Goal: Transaction & Acquisition: Purchase product/service

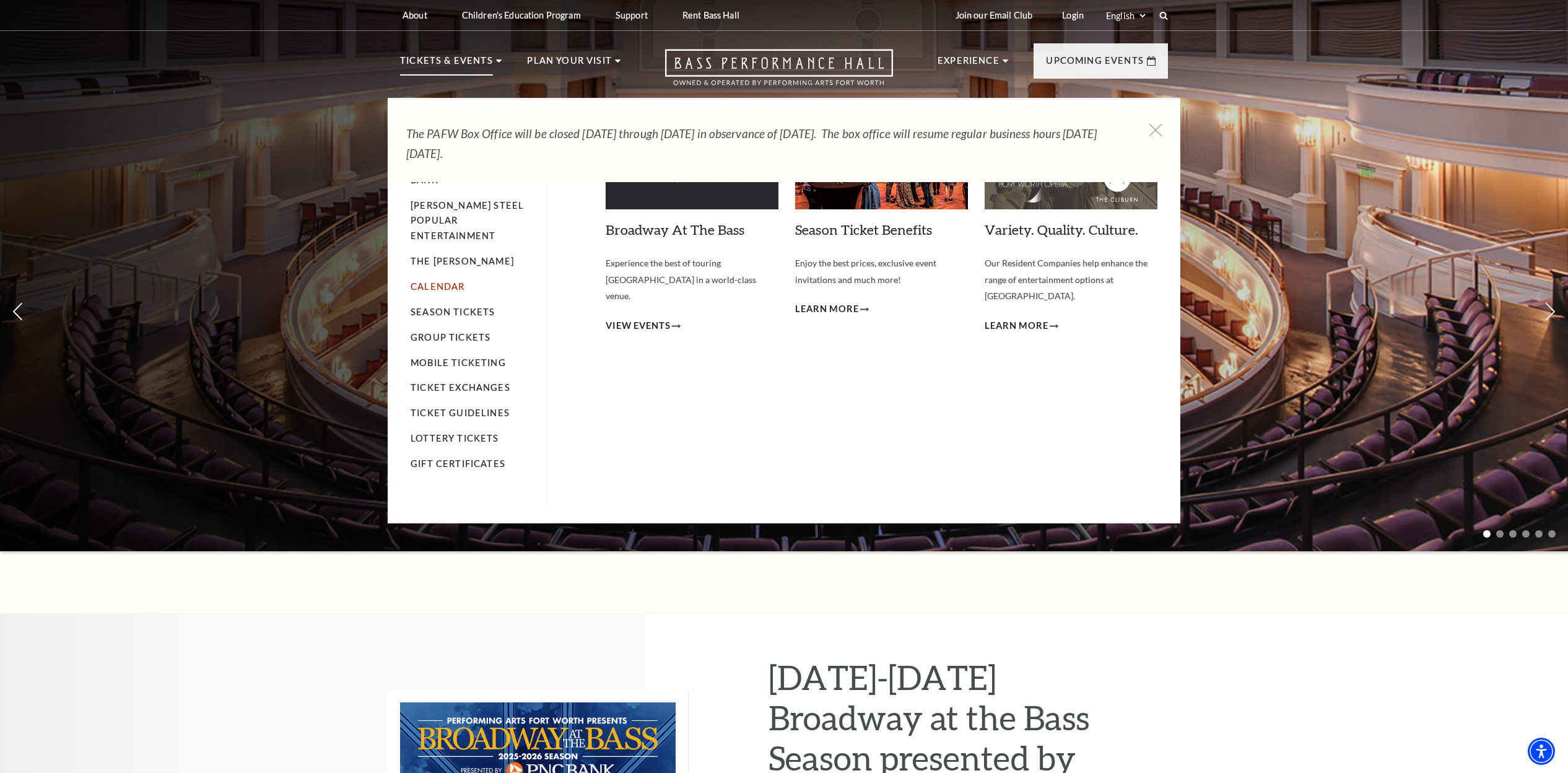
click at [443, 281] on link "Calendar" at bounding box center [437, 286] width 54 height 10
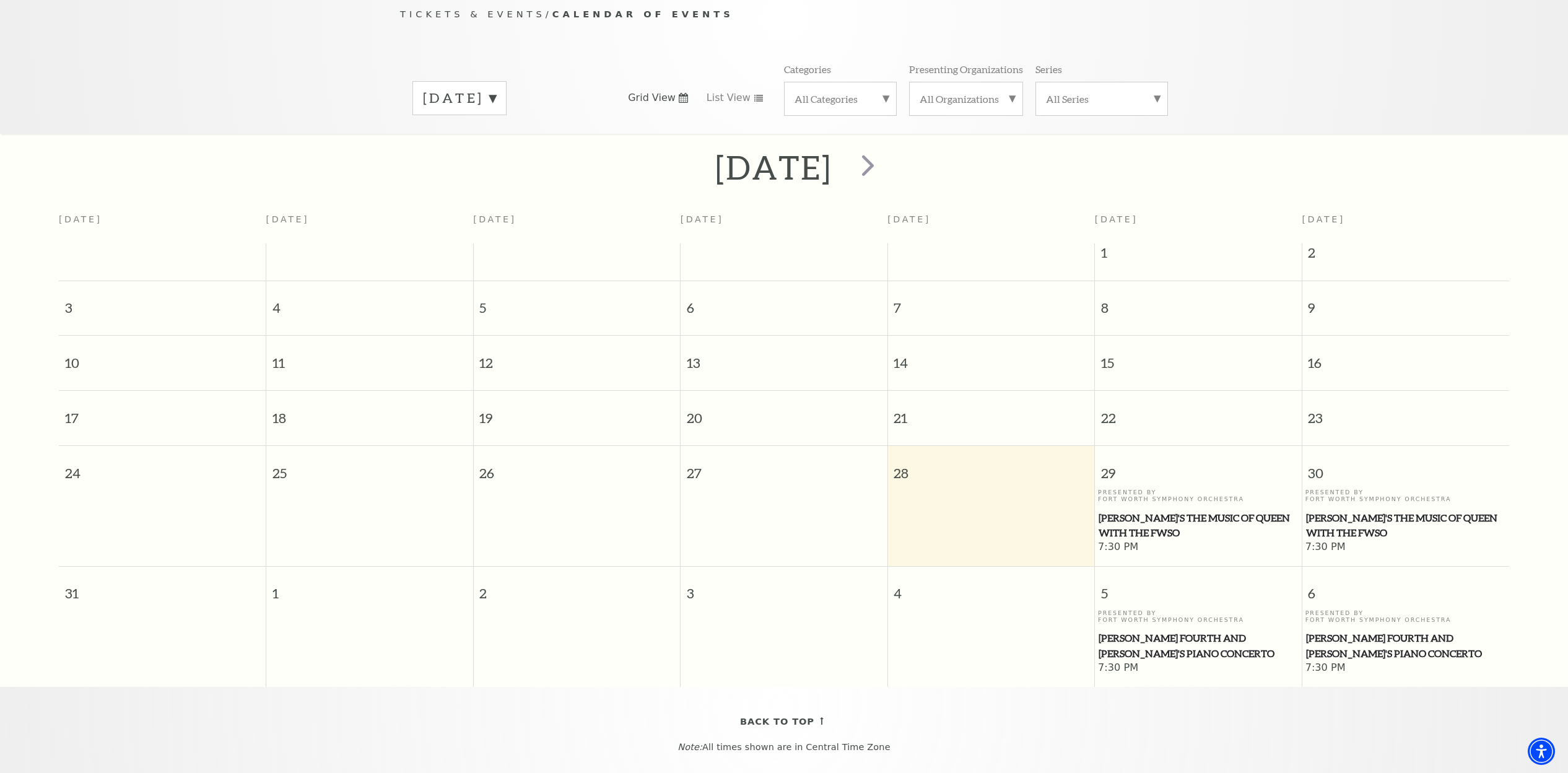
scroll to position [118, 0]
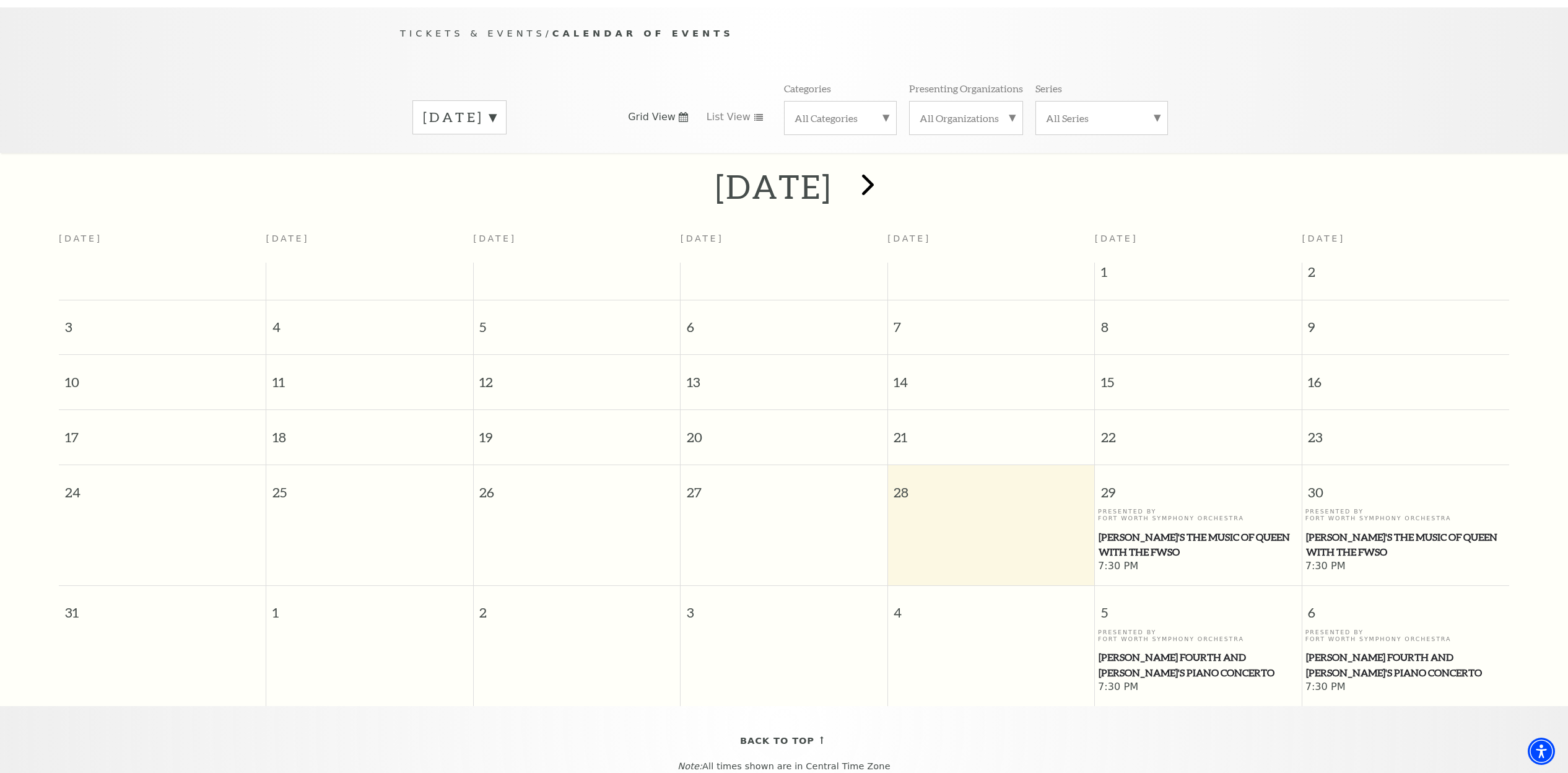
click at [886, 166] on span "next" at bounding box center [867, 183] width 35 height 35
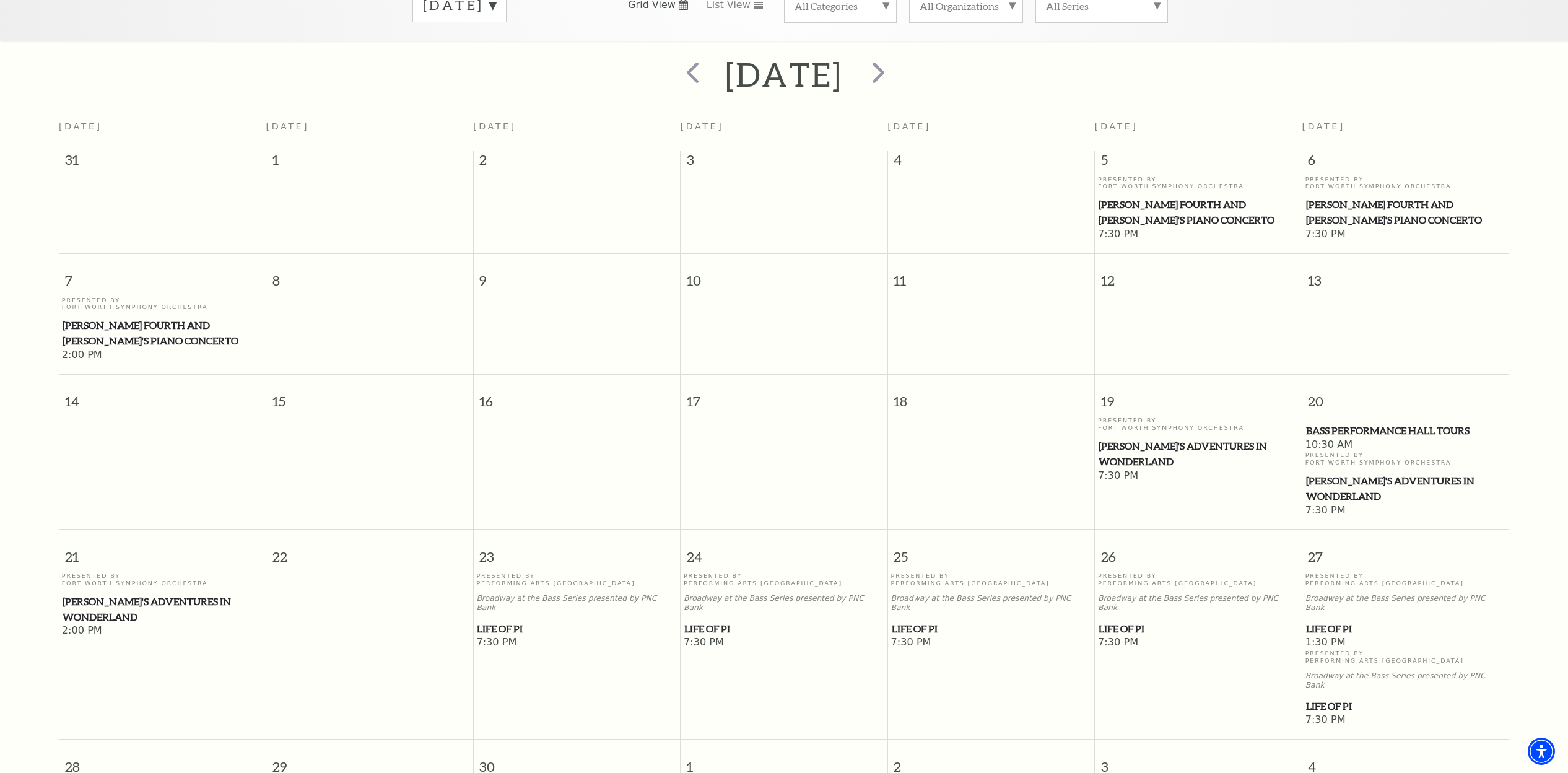
scroll to position [185, 0]
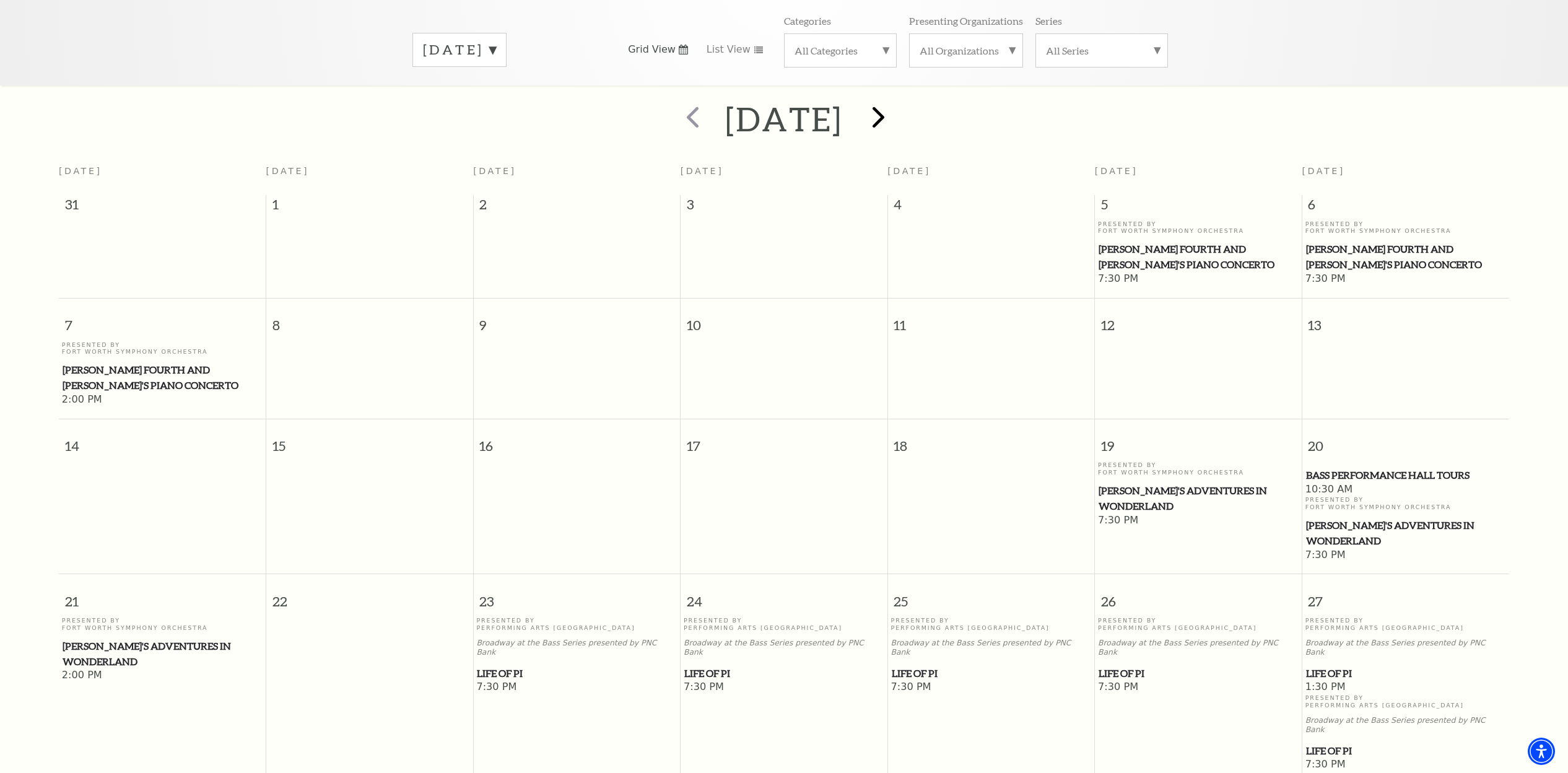
click at [896, 103] on span "next" at bounding box center [878, 116] width 35 height 35
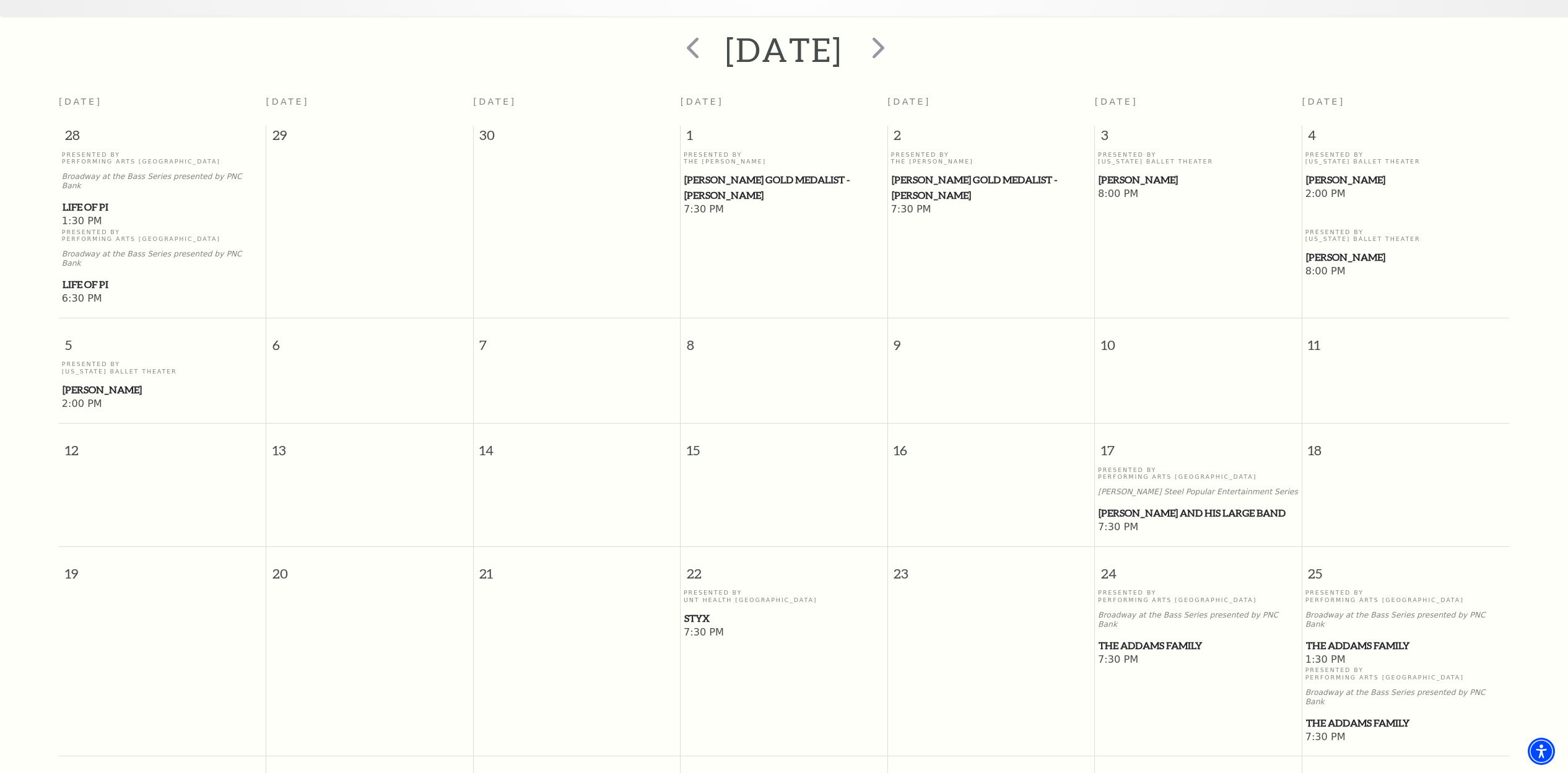
scroll to position [260, 0]
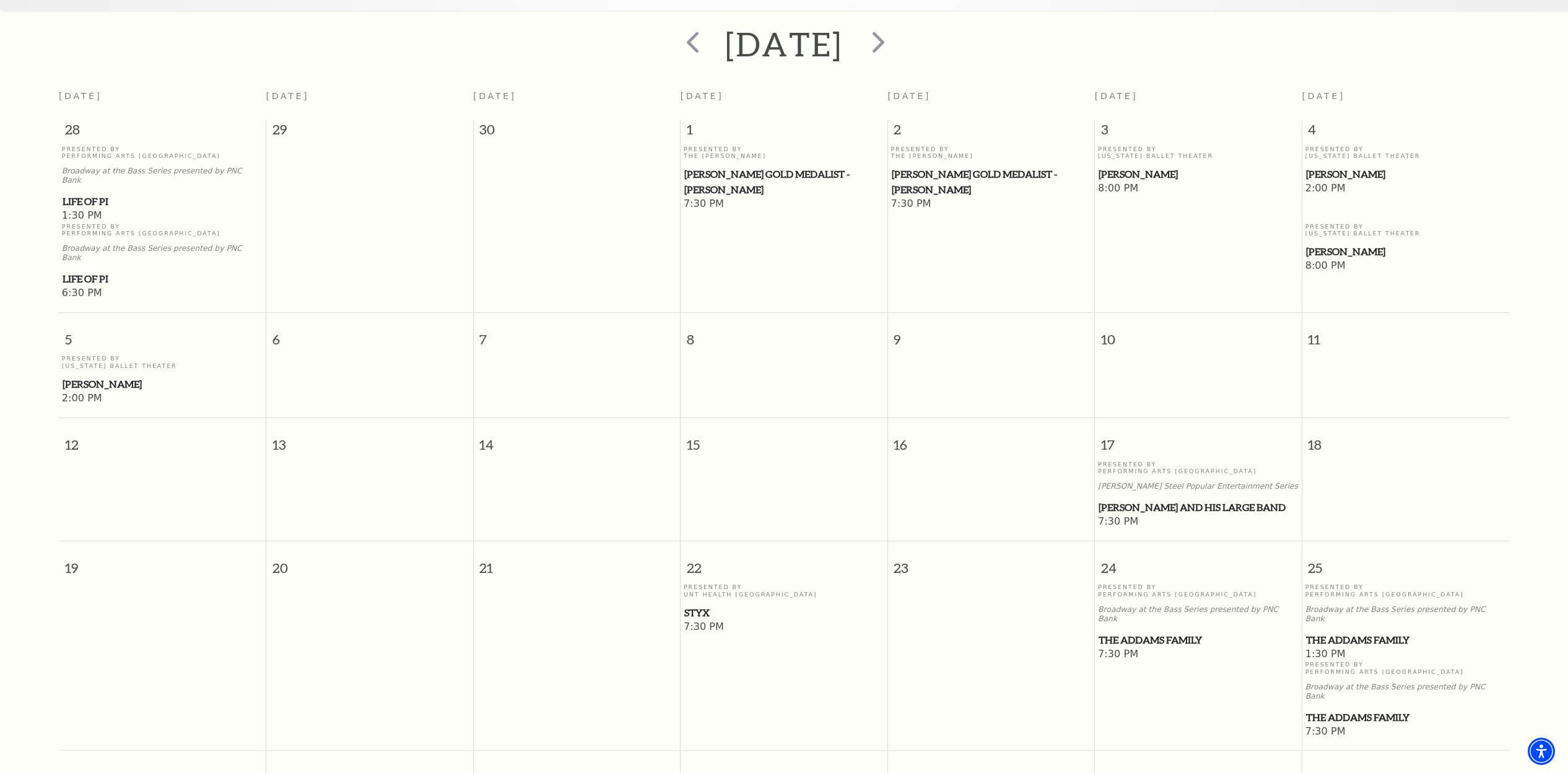
click at [697, 605] on span "Styx" at bounding box center [784, 613] width 199 height 16
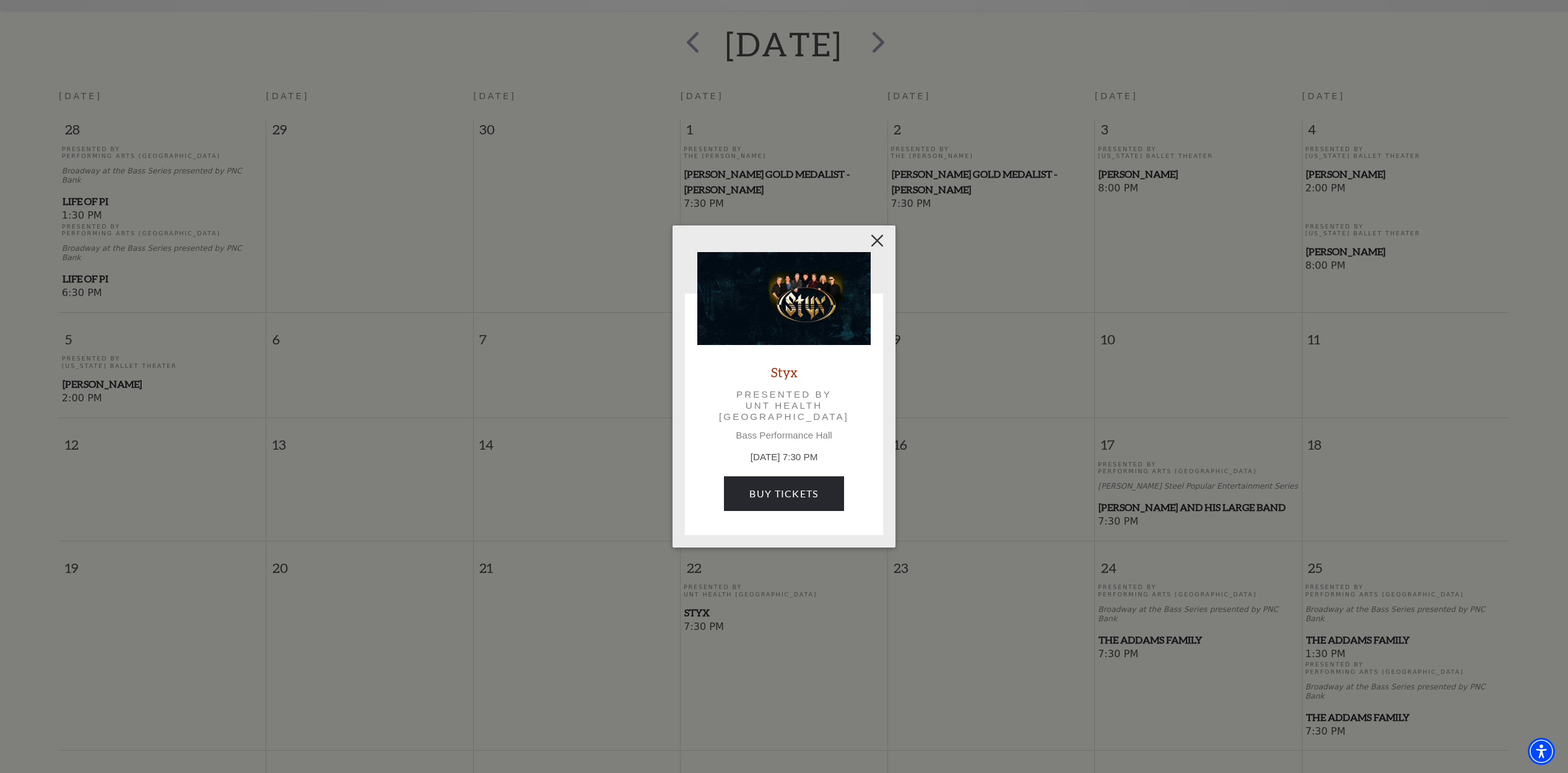
click at [881, 237] on button "Close" at bounding box center [877, 241] width 23 height 23
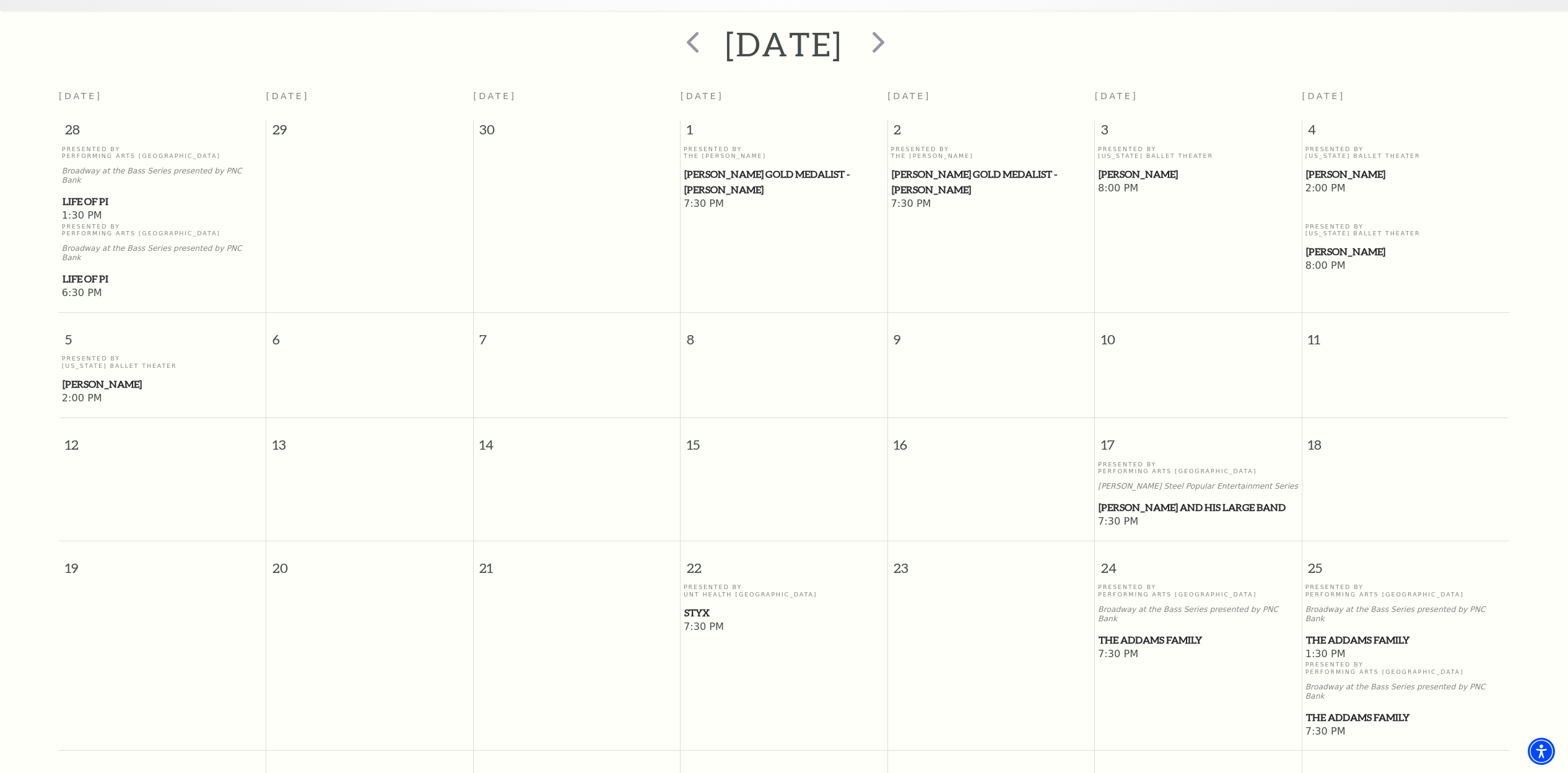
click at [1172, 500] on span "Lyle Lovett and his Large Band" at bounding box center [1197, 508] width 199 height 16
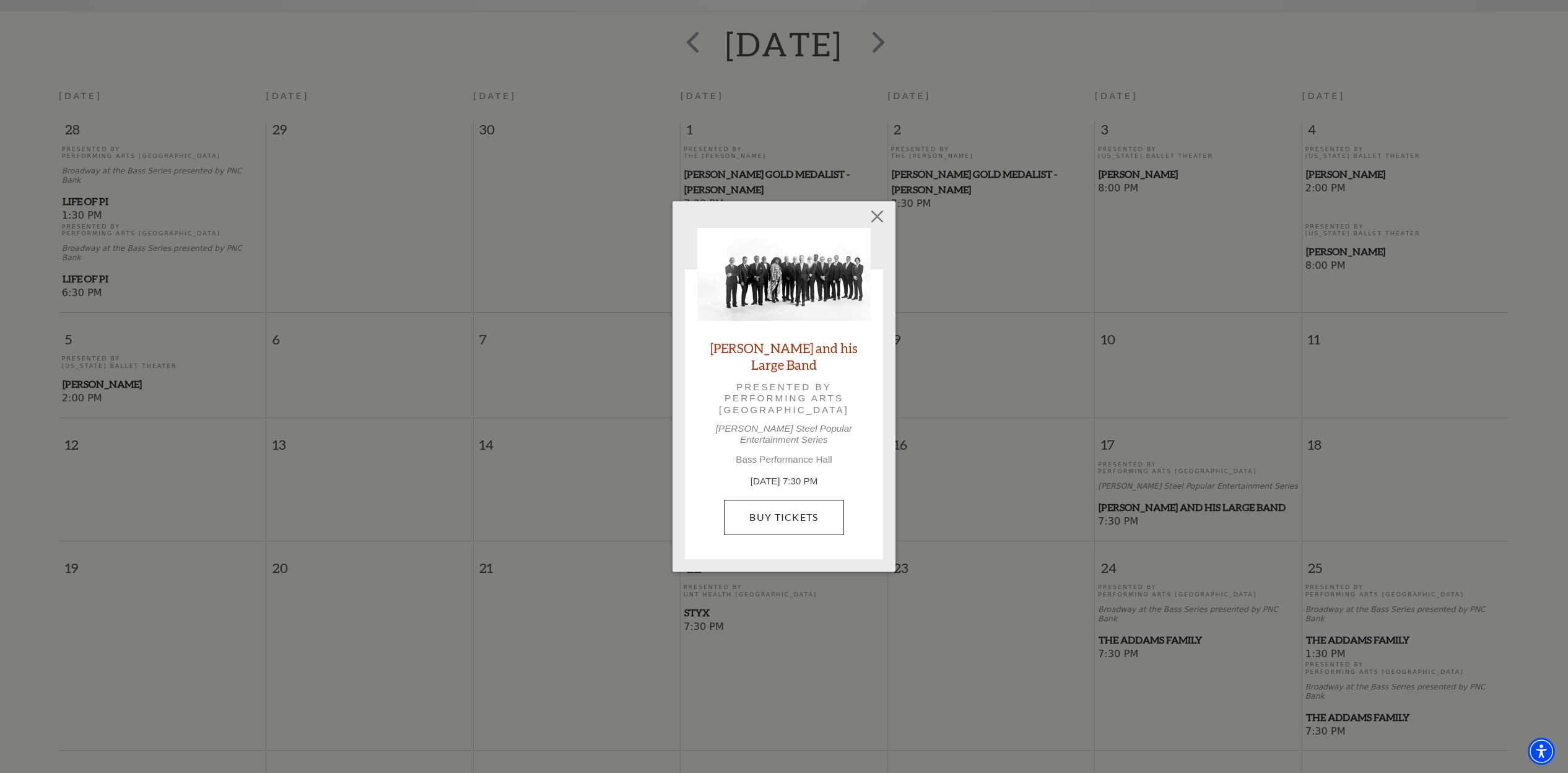
click at [820, 515] on link "Buy Tickets" at bounding box center [783, 517] width 119 height 34
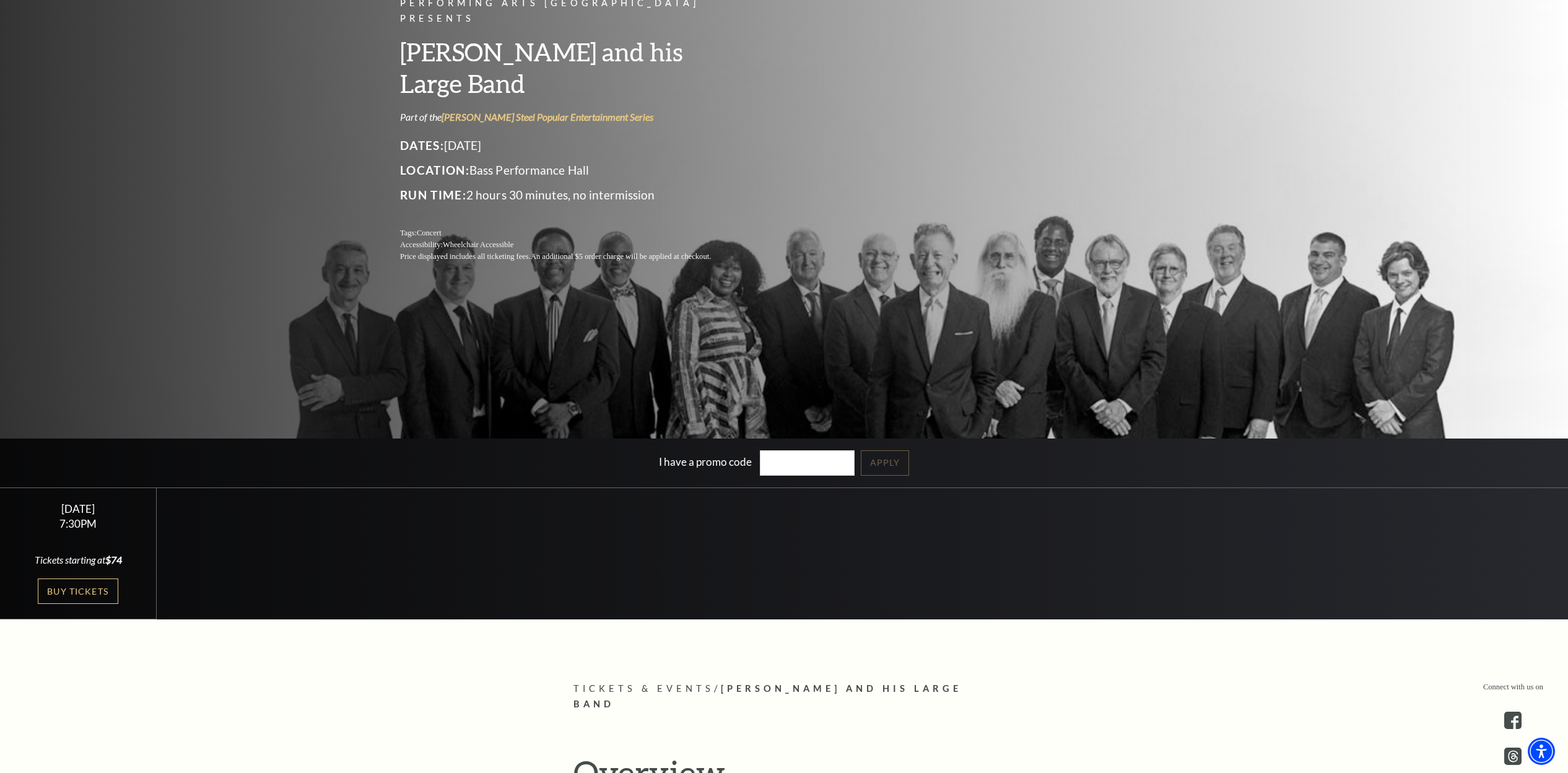
scroll to position [174, 0]
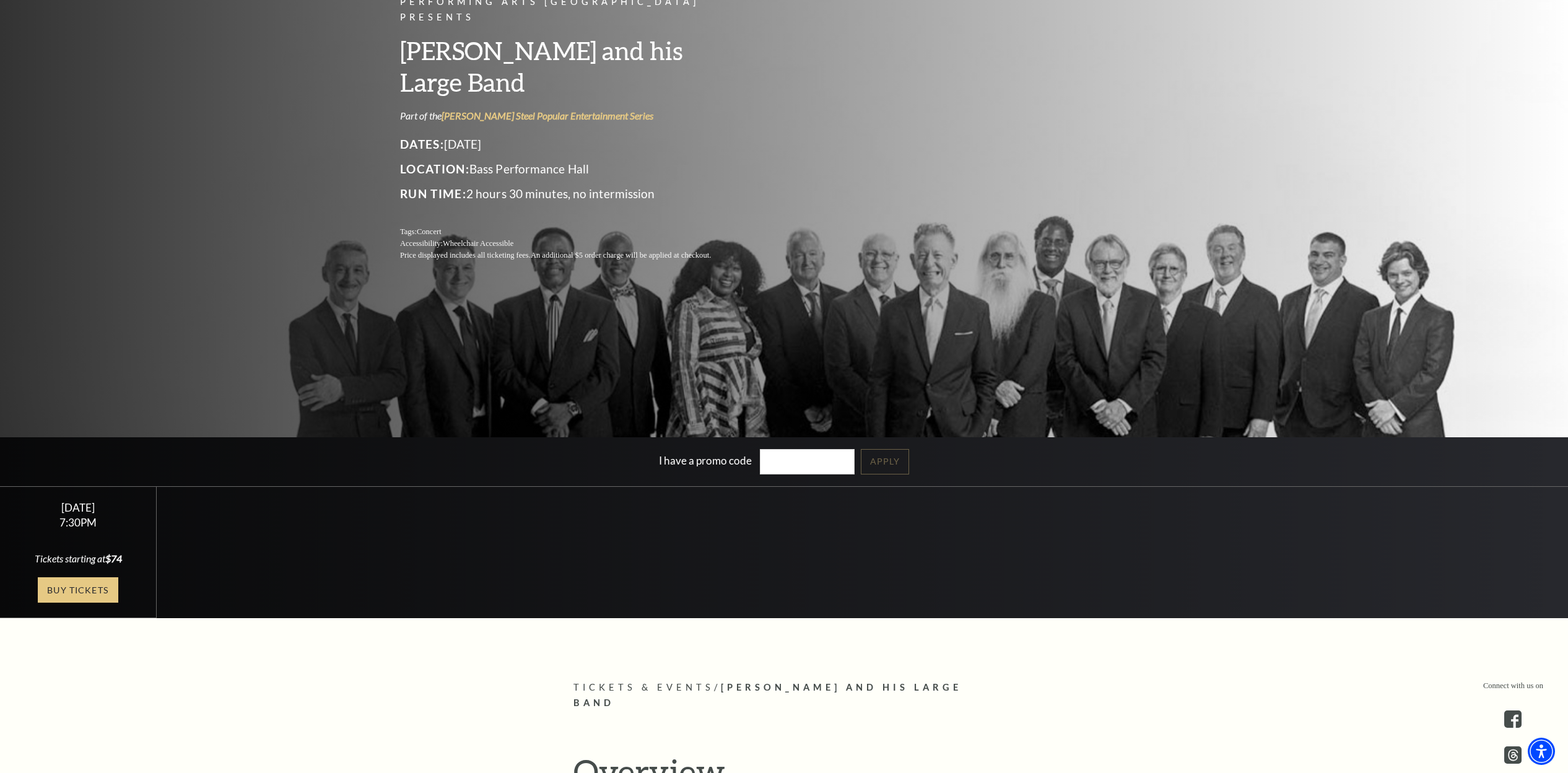
click at [76, 587] on link "Buy Tickets" at bounding box center [77, 590] width 80 height 26
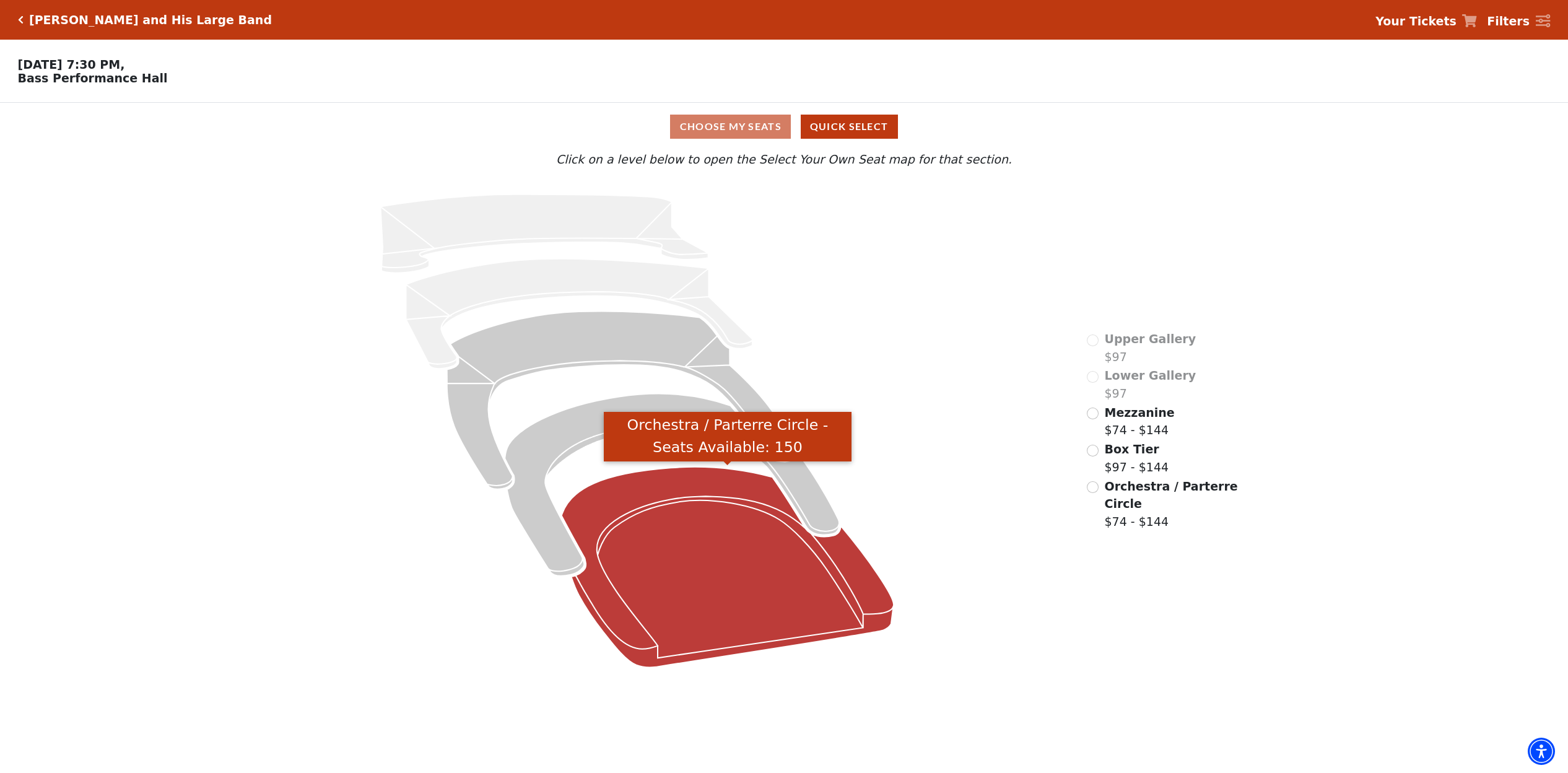
click at [732, 629] on icon "Orchestra / Parterre Circle - Seats Available: 150" at bounding box center [728, 567] width 332 height 201
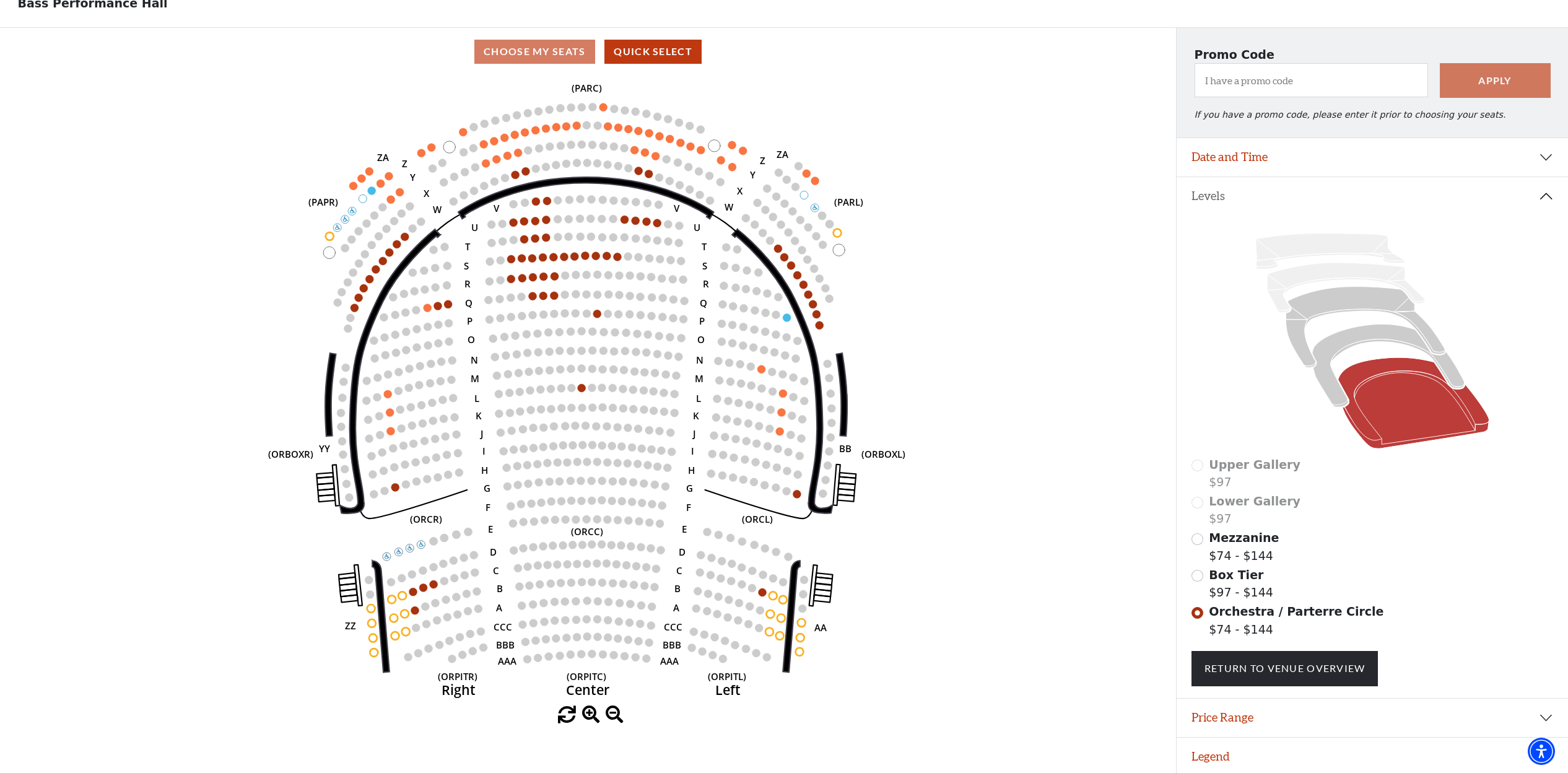
scroll to position [74, 0]
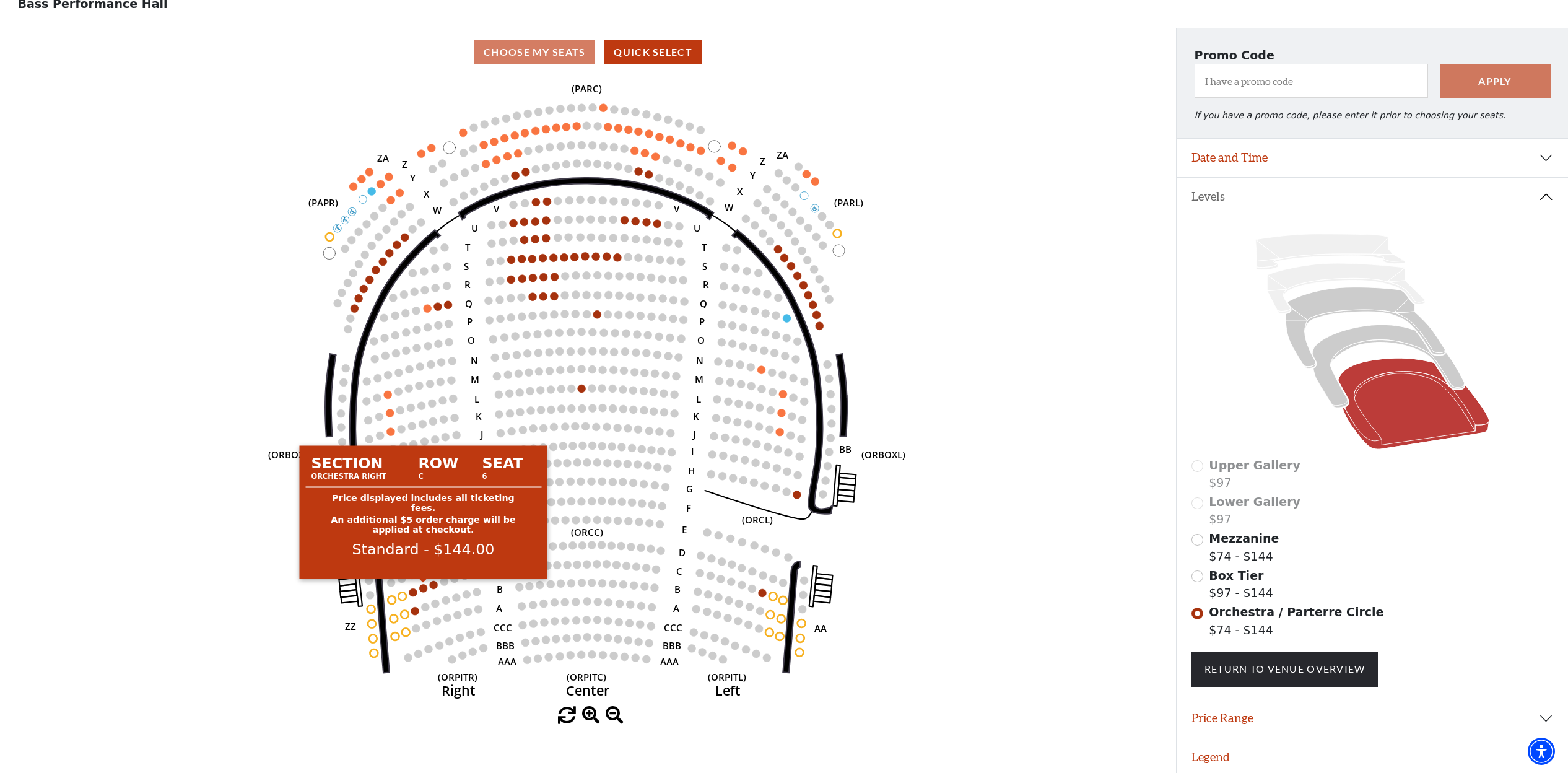
click at [423, 588] on circle at bounding box center [423, 588] width 8 height 8
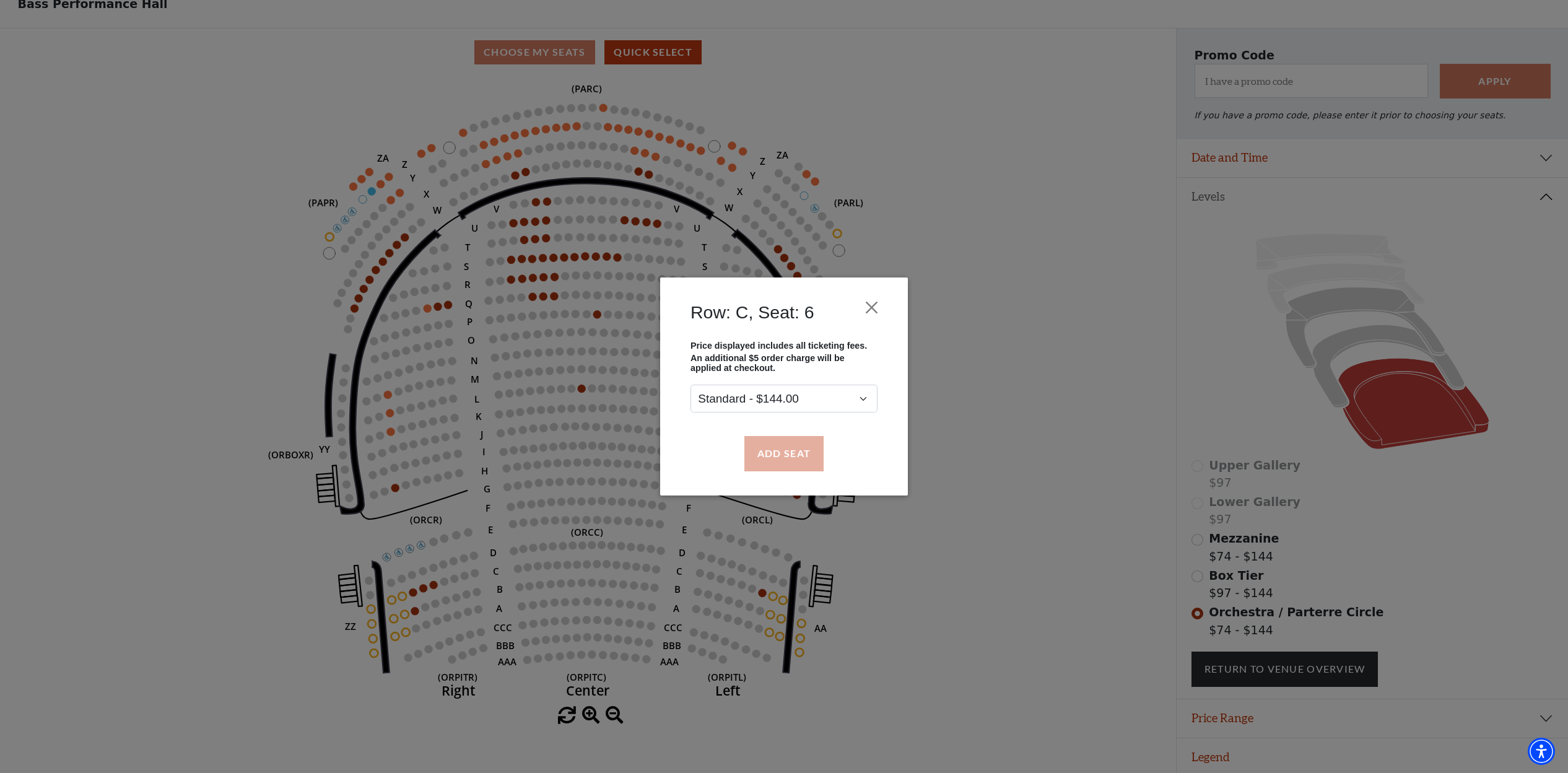
drag, startPoint x: 790, startPoint y: 454, endPoint x: 772, endPoint y: 455, distance: 18.0
click at [790, 454] on button "Add Seat" at bounding box center [784, 454] width 80 height 34
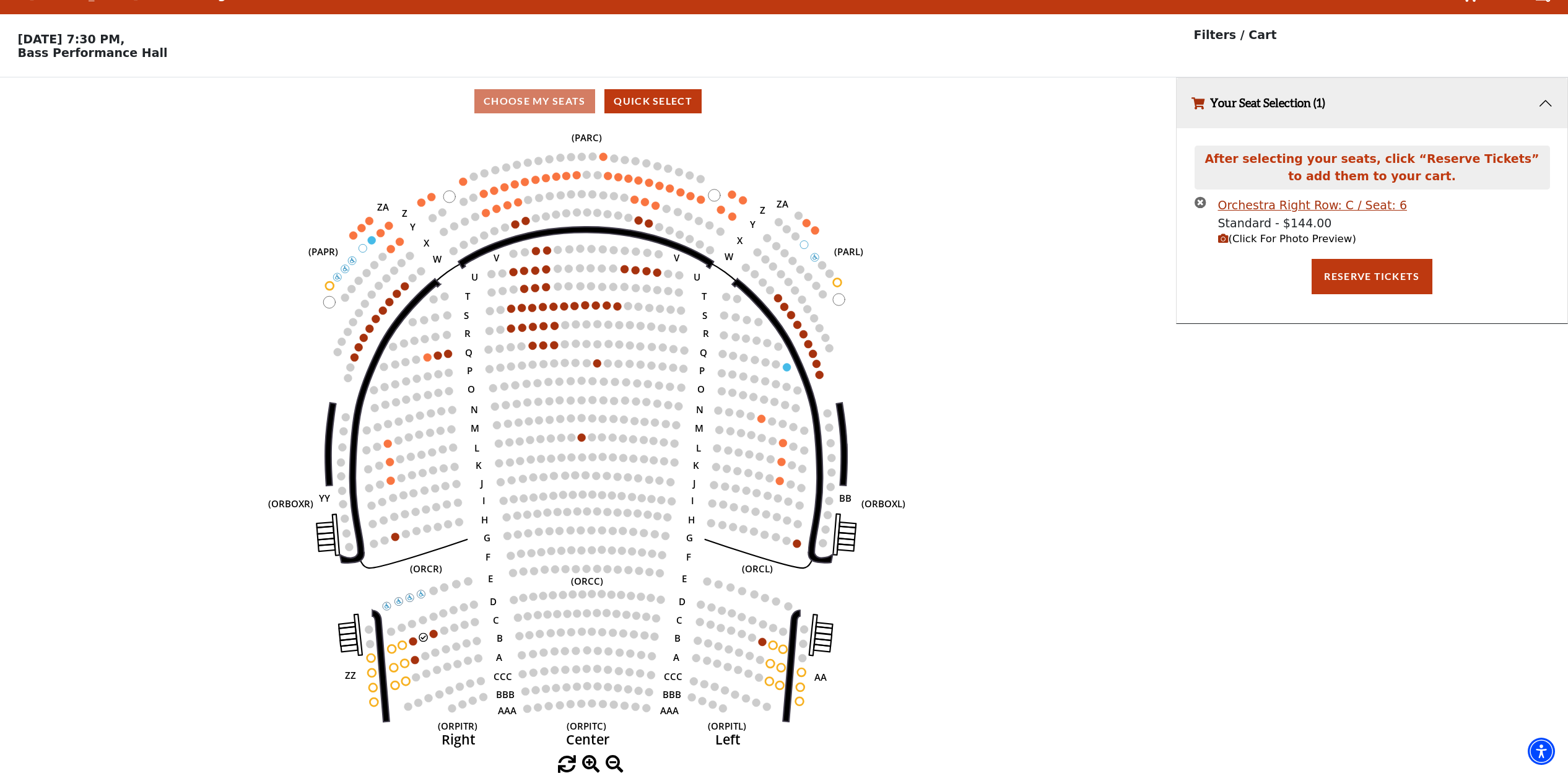
scroll to position [25, 0]
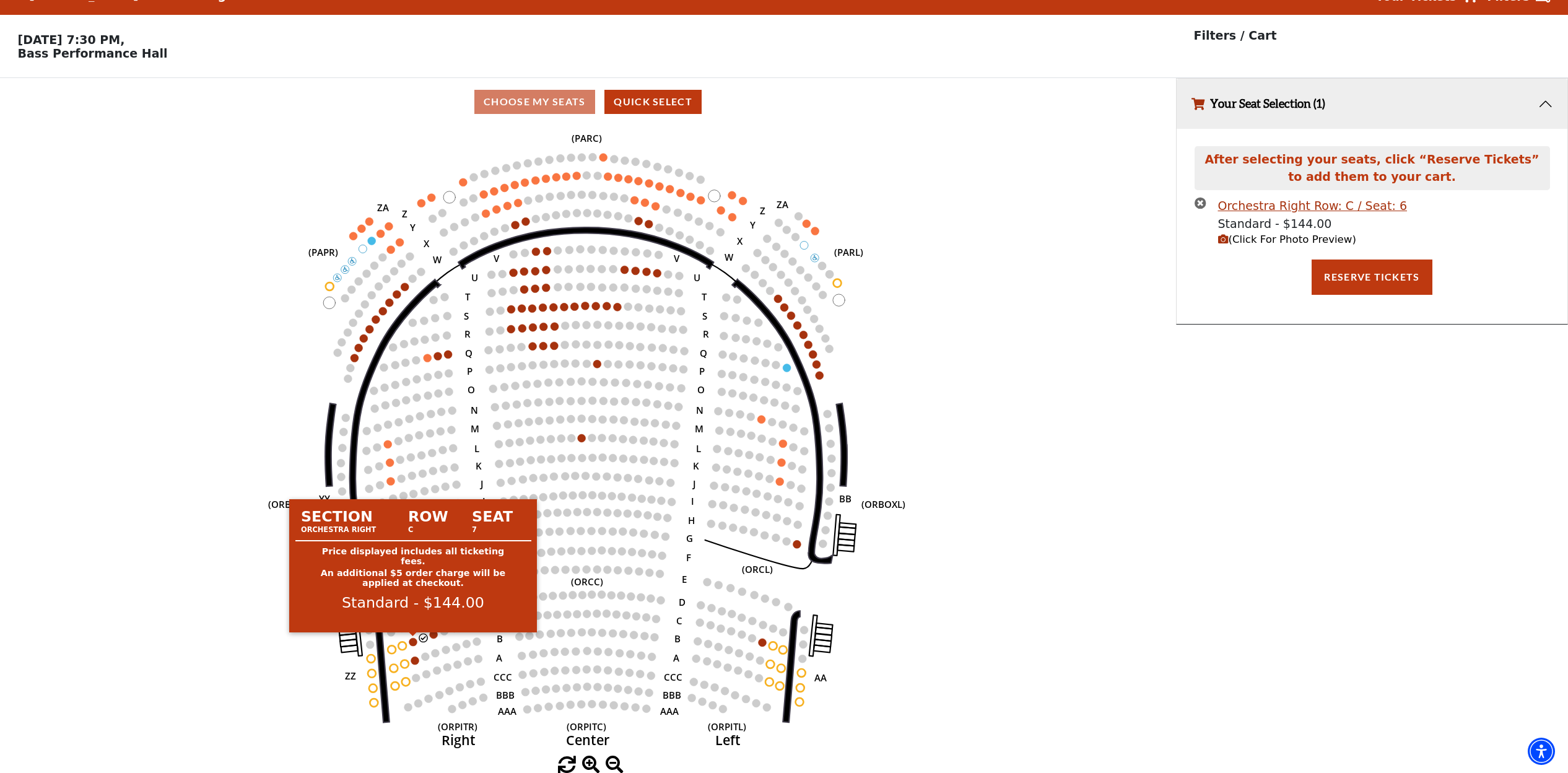
click at [412, 643] on circle at bounding box center [413, 642] width 8 height 8
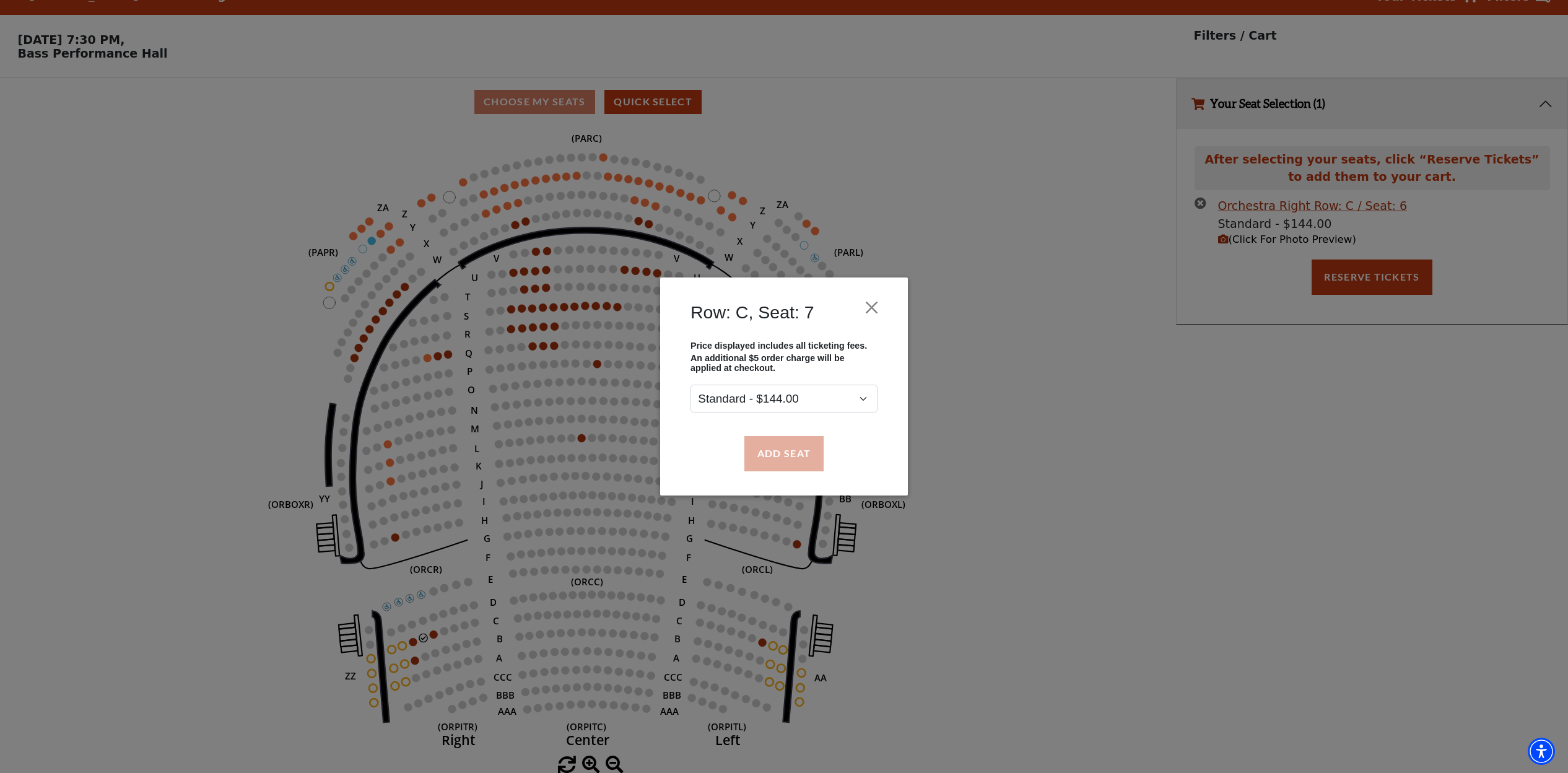
click at [809, 451] on button "Add Seat" at bounding box center [784, 454] width 80 height 34
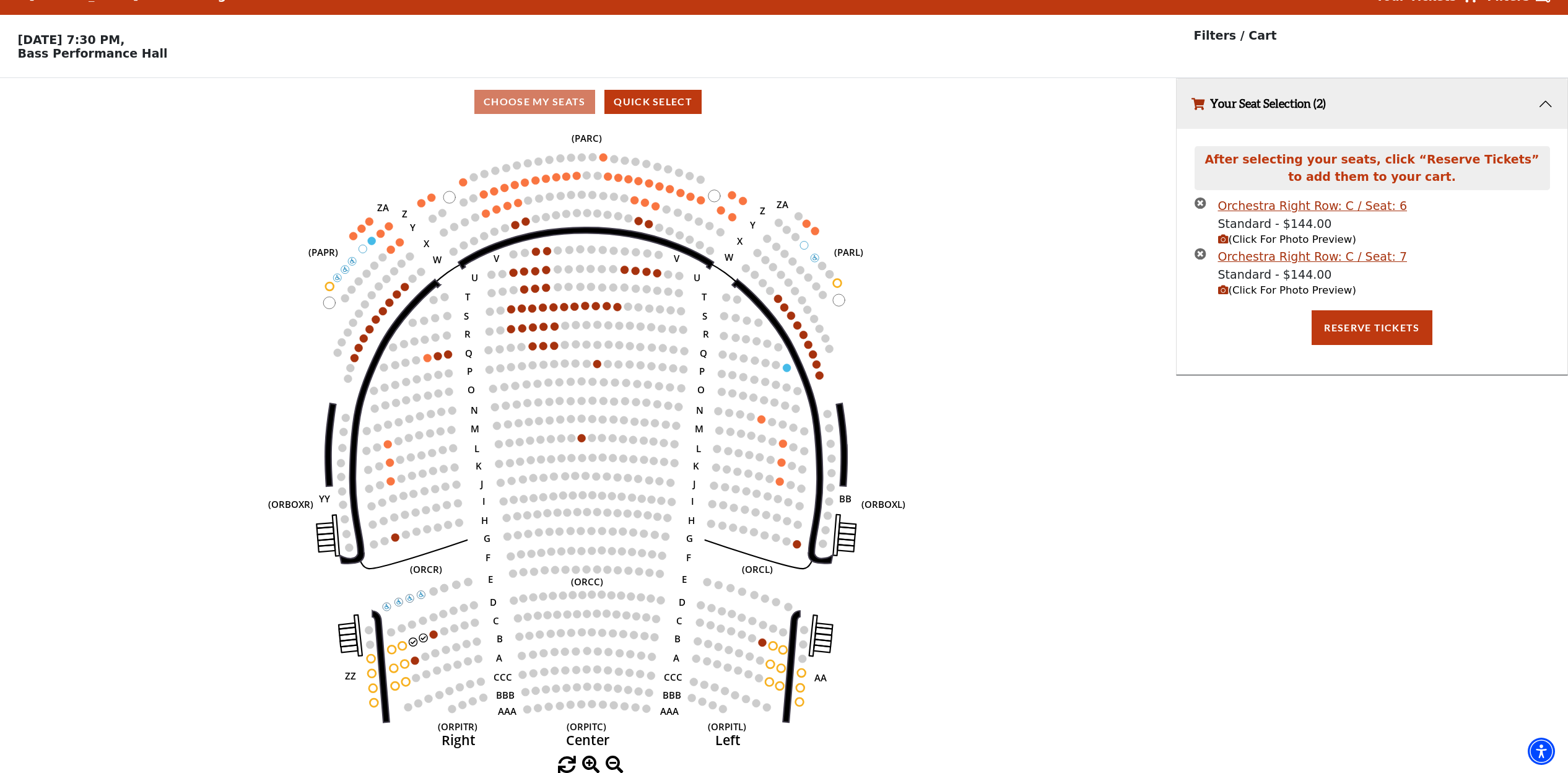
click at [1281, 237] on span "(Click For Photo Preview)" at bounding box center [1287, 239] width 138 height 12
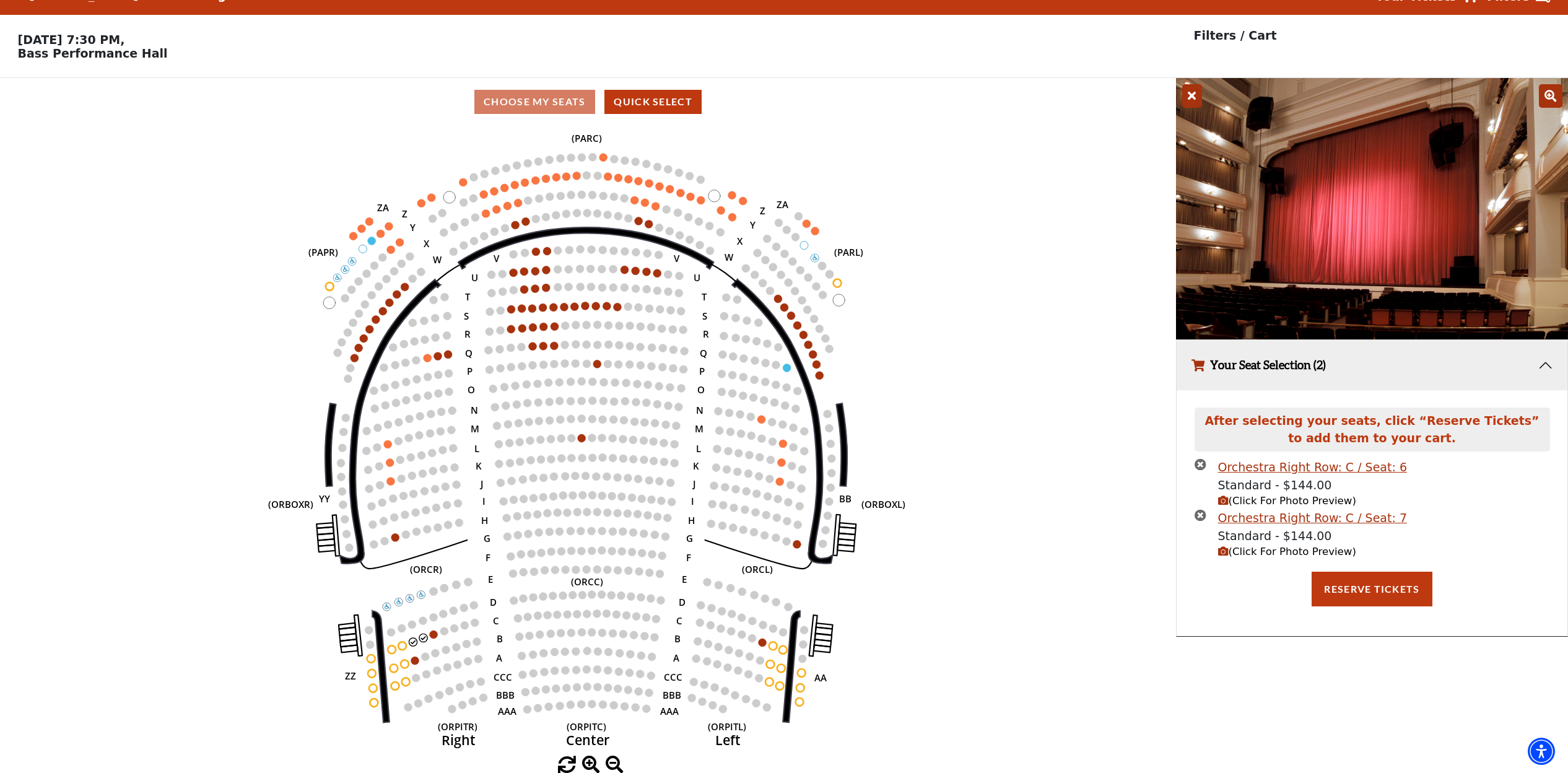
click at [1296, 550] on span "(Click For Photo Preview)" at bounding box center [1287, 551] width 138 height 12
click at [1392, 586] on button "Reserve Tickets" at bounding box center [1371, 589] width 120 height 34
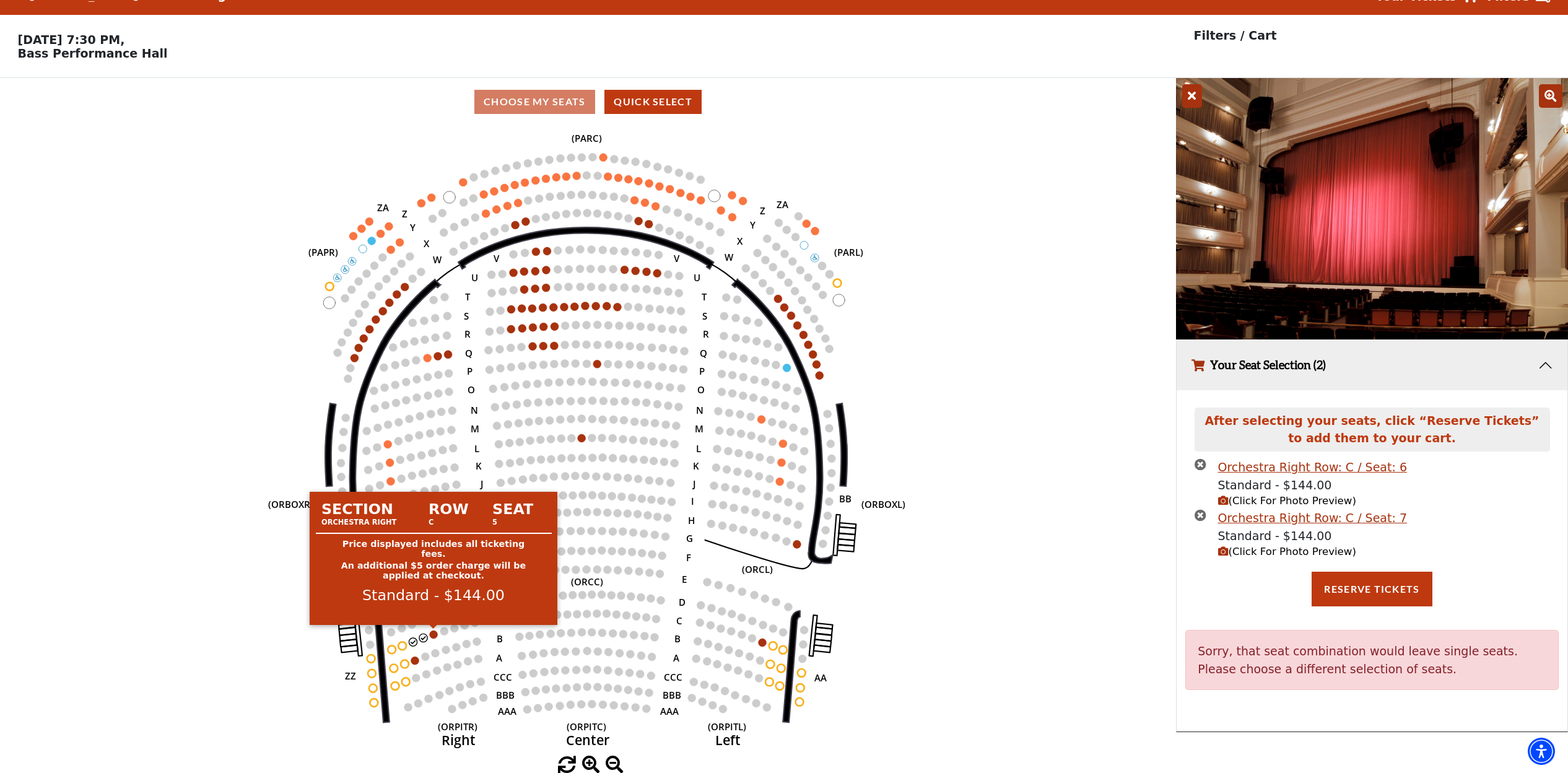
click at [434, 636] on circle at bounding box center [434, 635] width 8 height 8
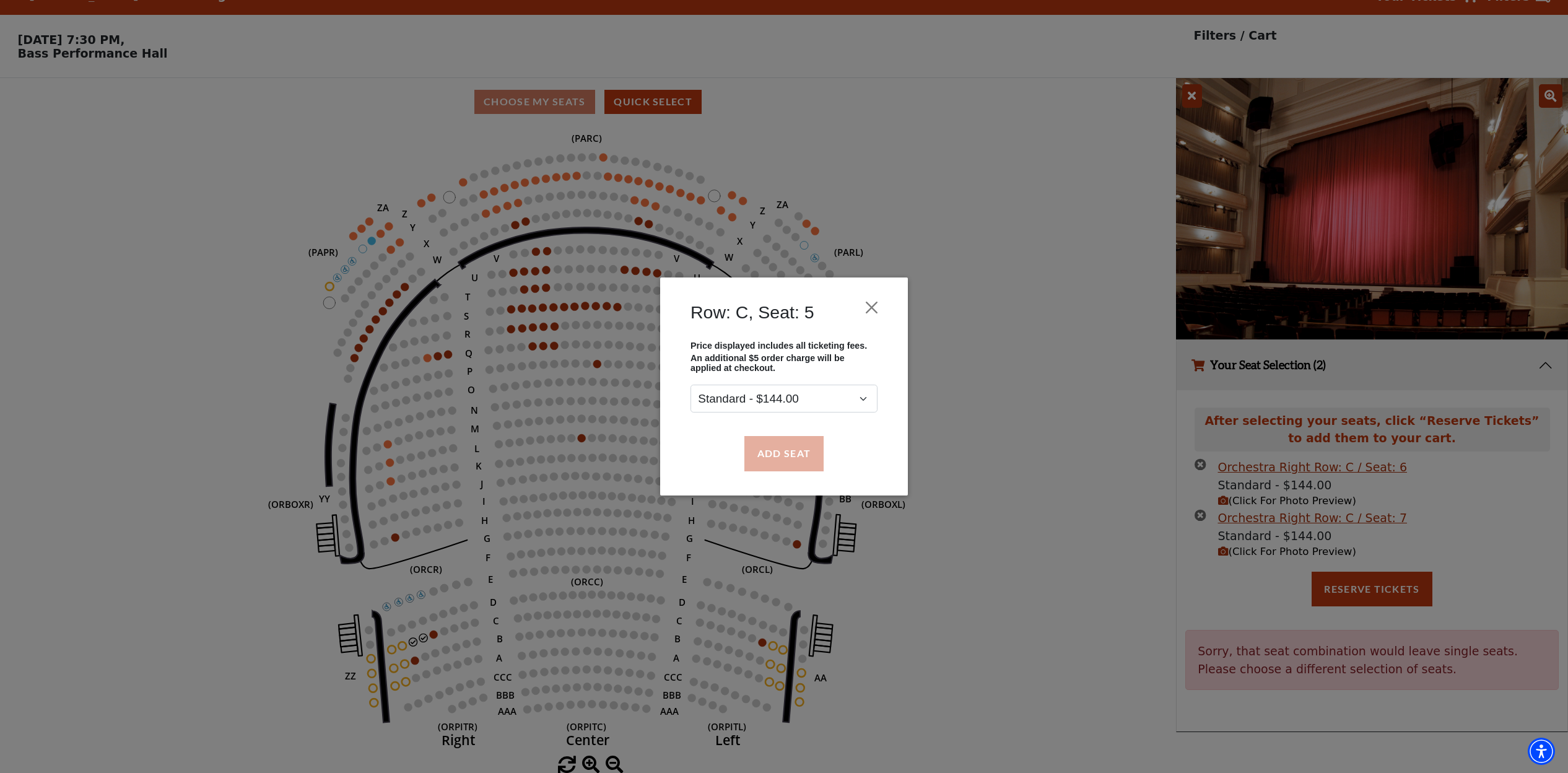
drag, startPoint x: 784, startPoint y: 461, endPoint x: 775, endPoint y: 461, distance: 9.0
click at [784, 461] on button "Add Seat" at bounding box center [784, 454] width 80 height 34
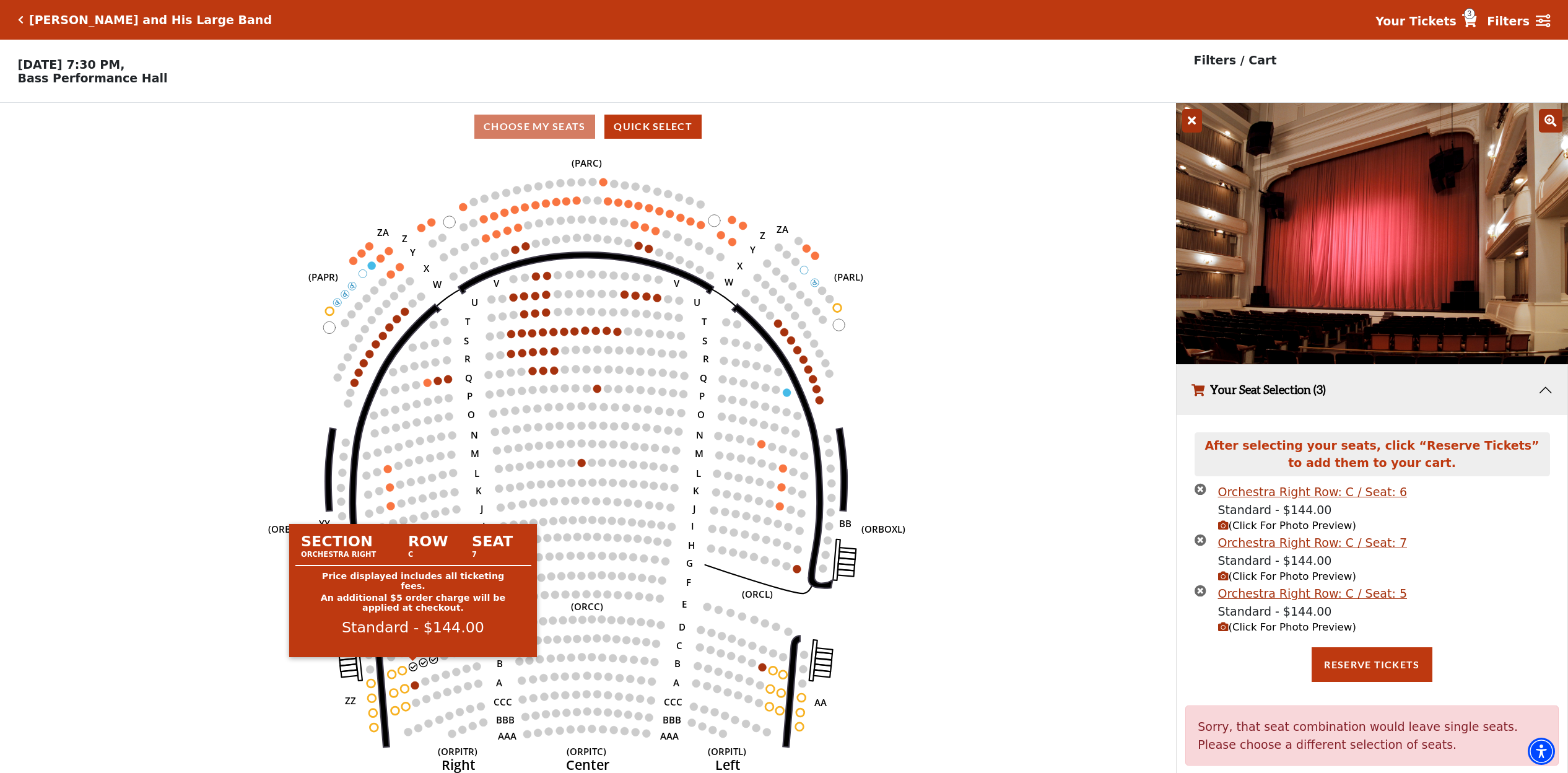
click at [412, 667] on circle at bounding box center [413, 667] width 8 height 8
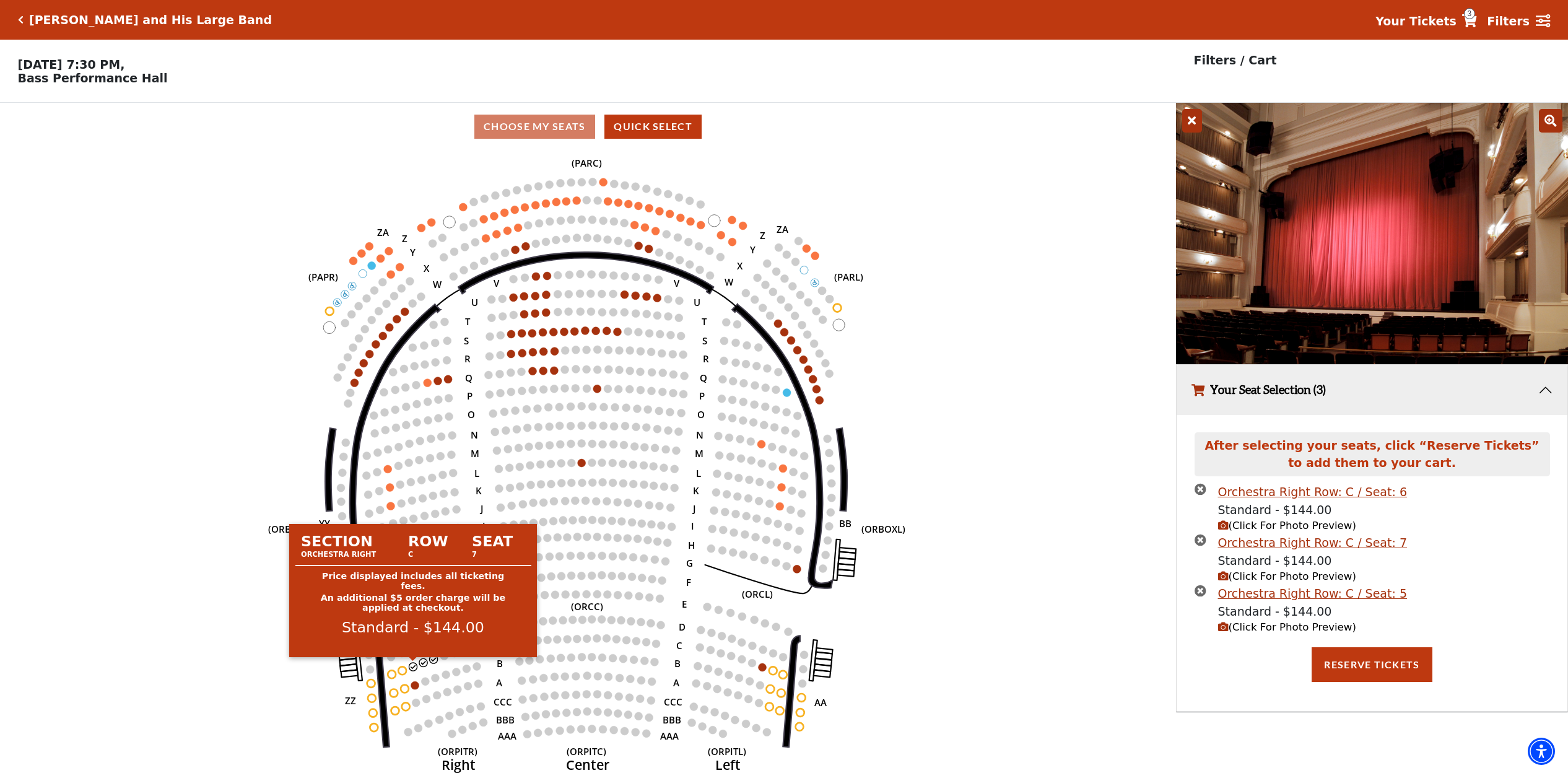
click at [411, 667] on circle at bounding box center [413, 667] width 8 height 8
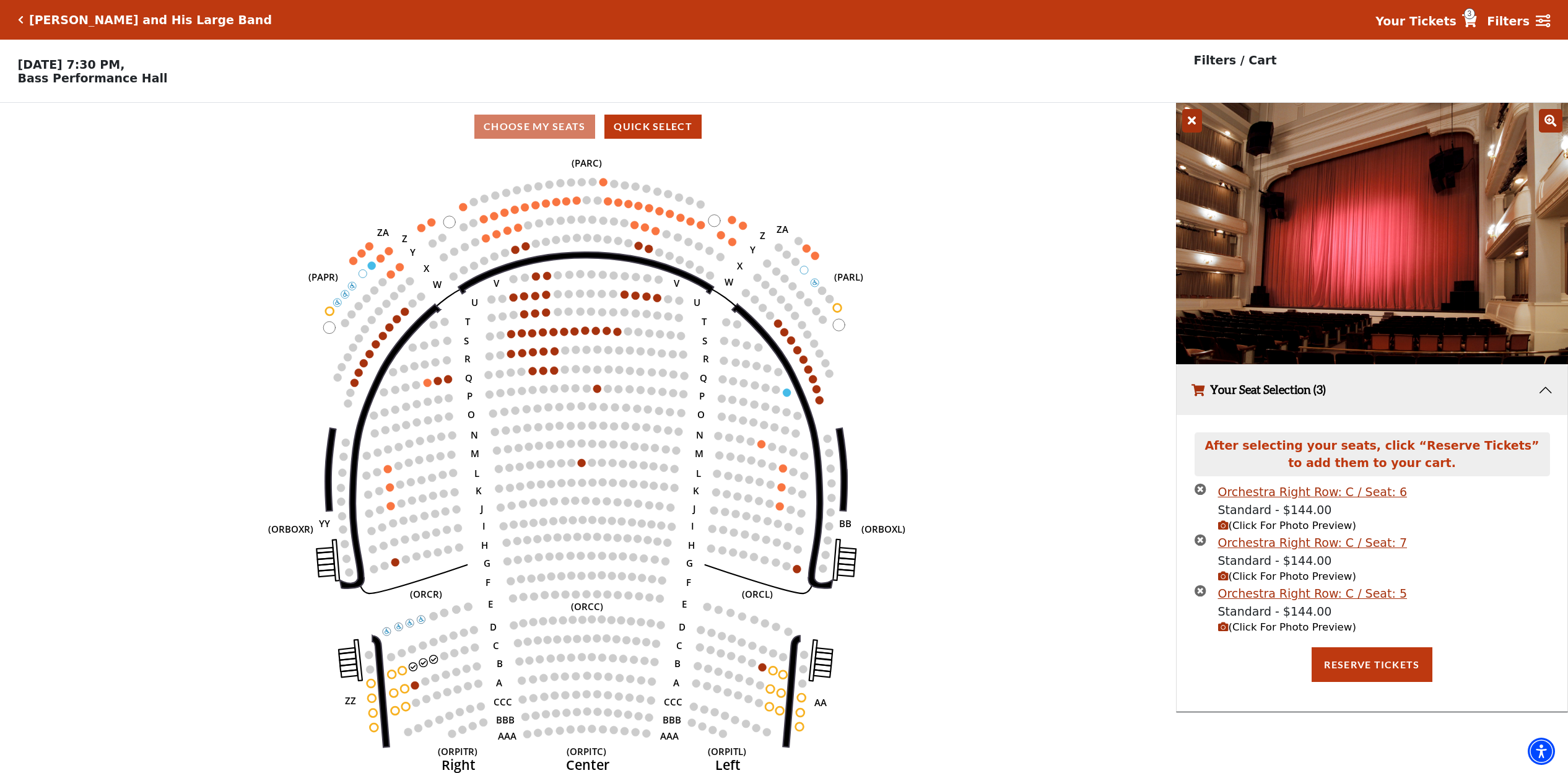
click at [1201, 538] on icon "times-circle" at bounding box center [1200, 540] width 12 height 12
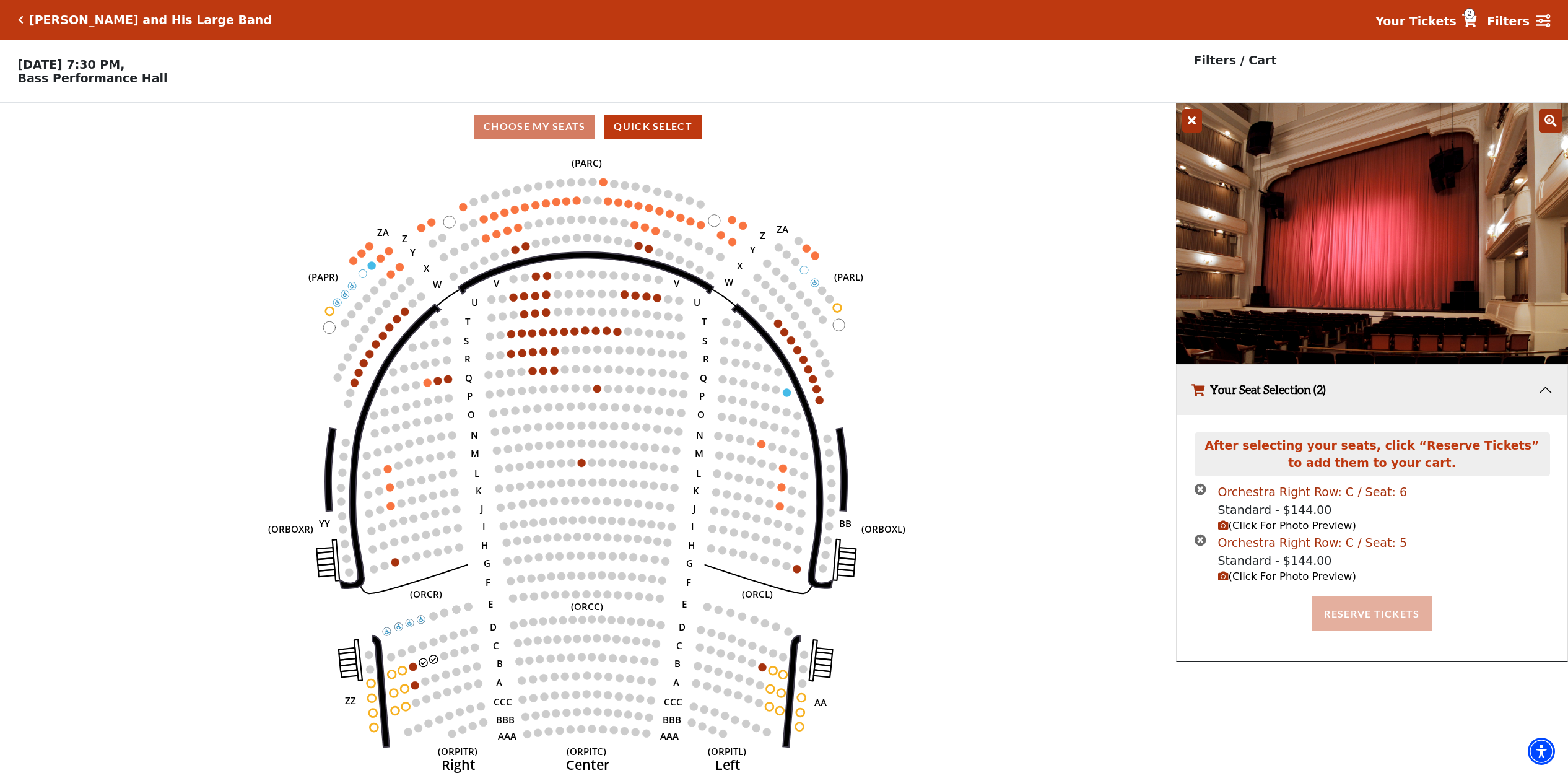
click at [1390, 613] on button "Reserve Tickets" at bounding box center [1371, 614] width 120 height 34
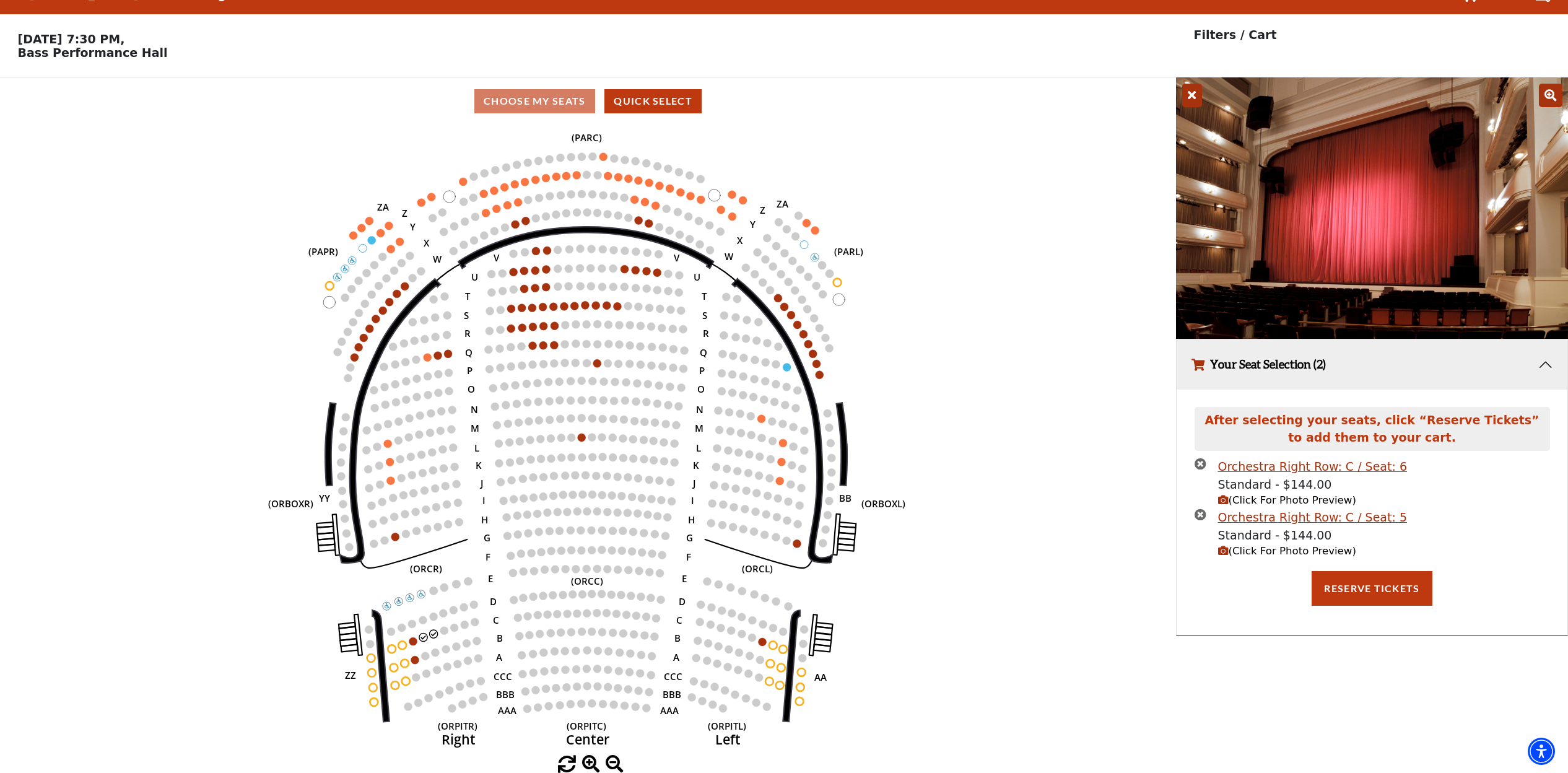
scroll to position [25, 0]
click at [1038, 240] on icon "Left (ORPITL) Right (ORPITR) Center (ORPITC) ZZ AA YY BB ZA ZA (ORCL) (ORCR) (O…" at bounding box center [588, 441] width 1058 height 631
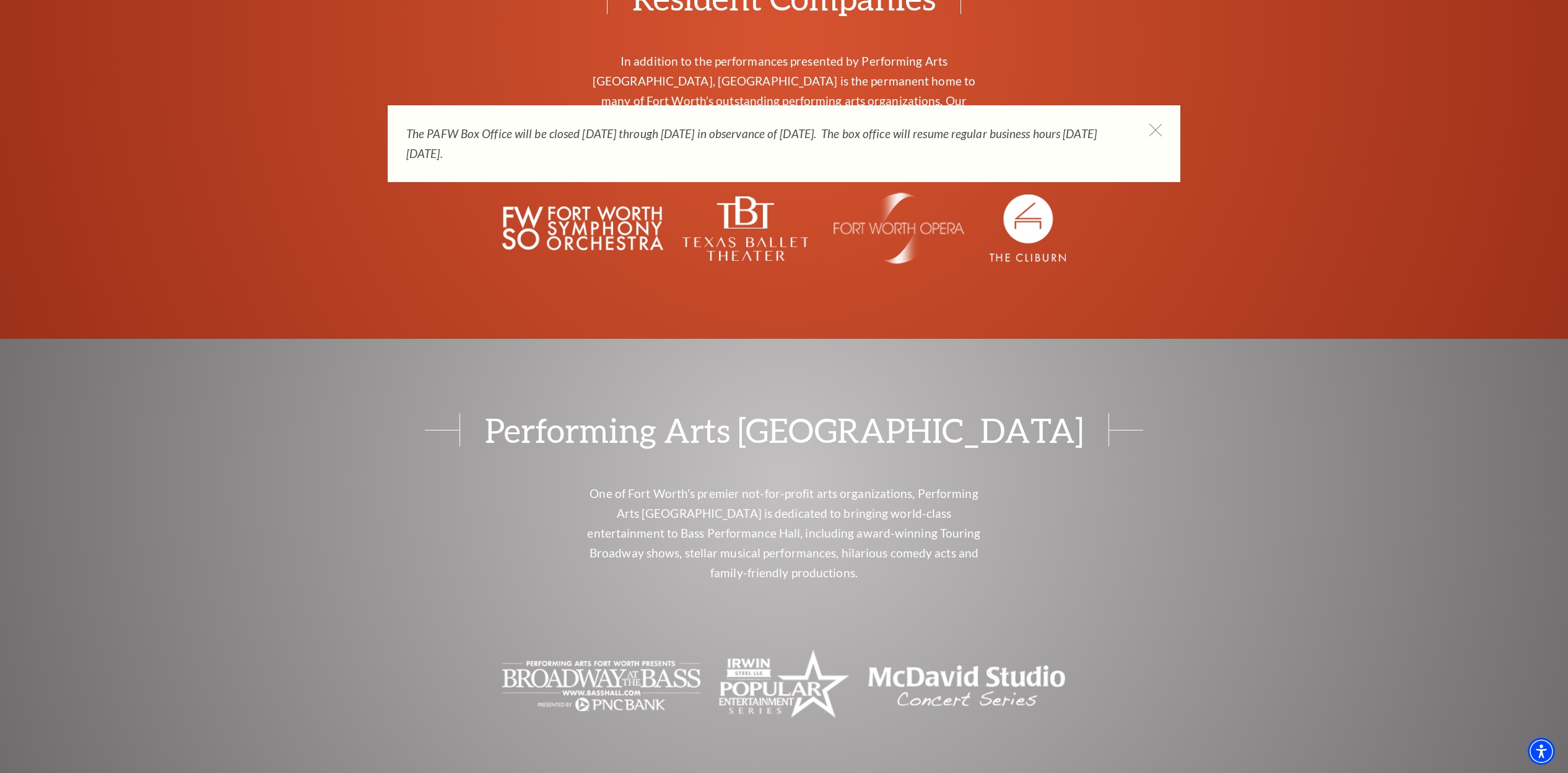
scroll to position [4726, 0]
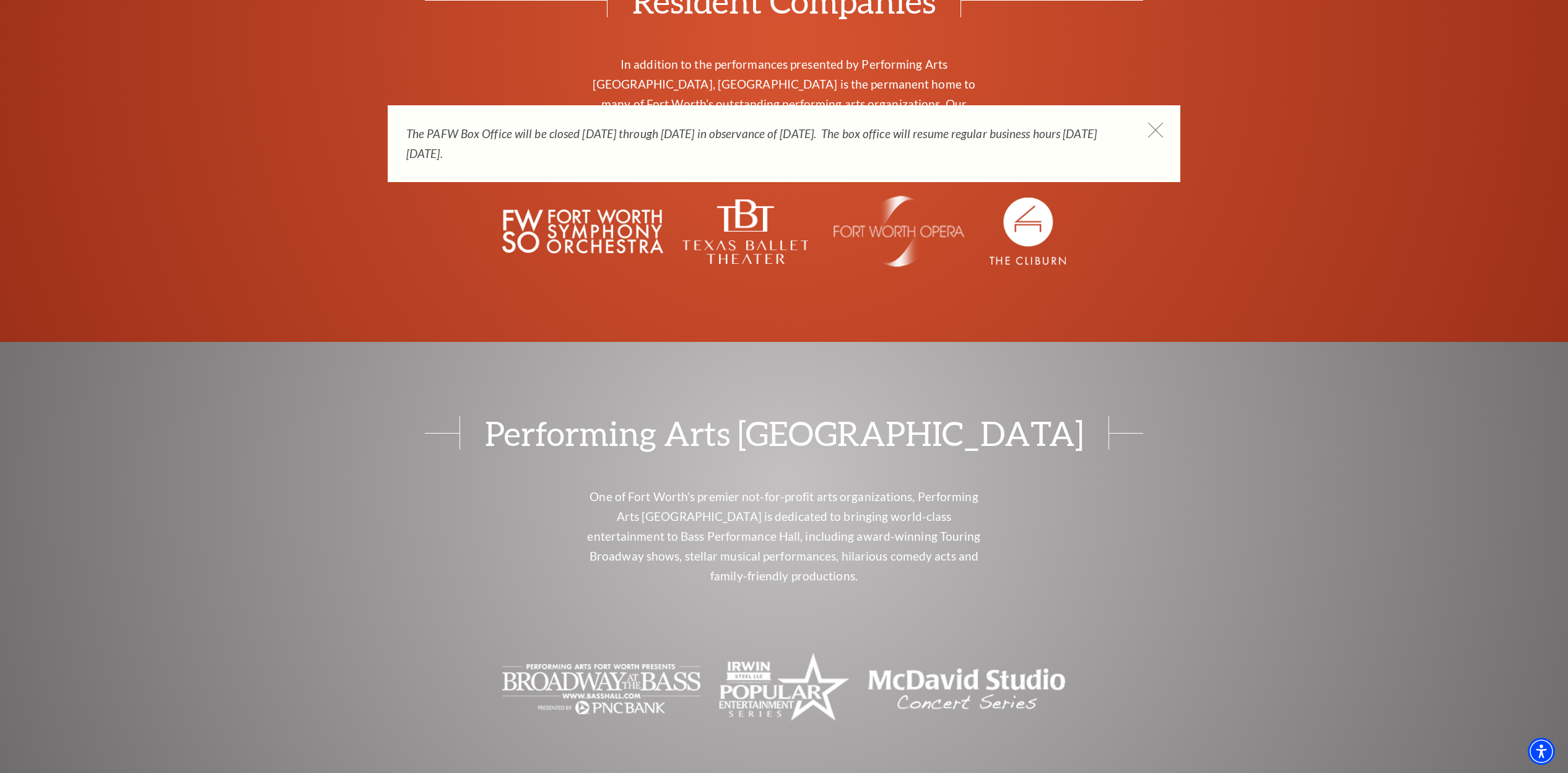
click at [1161, 130] on icon at bounding box center [1156, 130] width 16 height 16
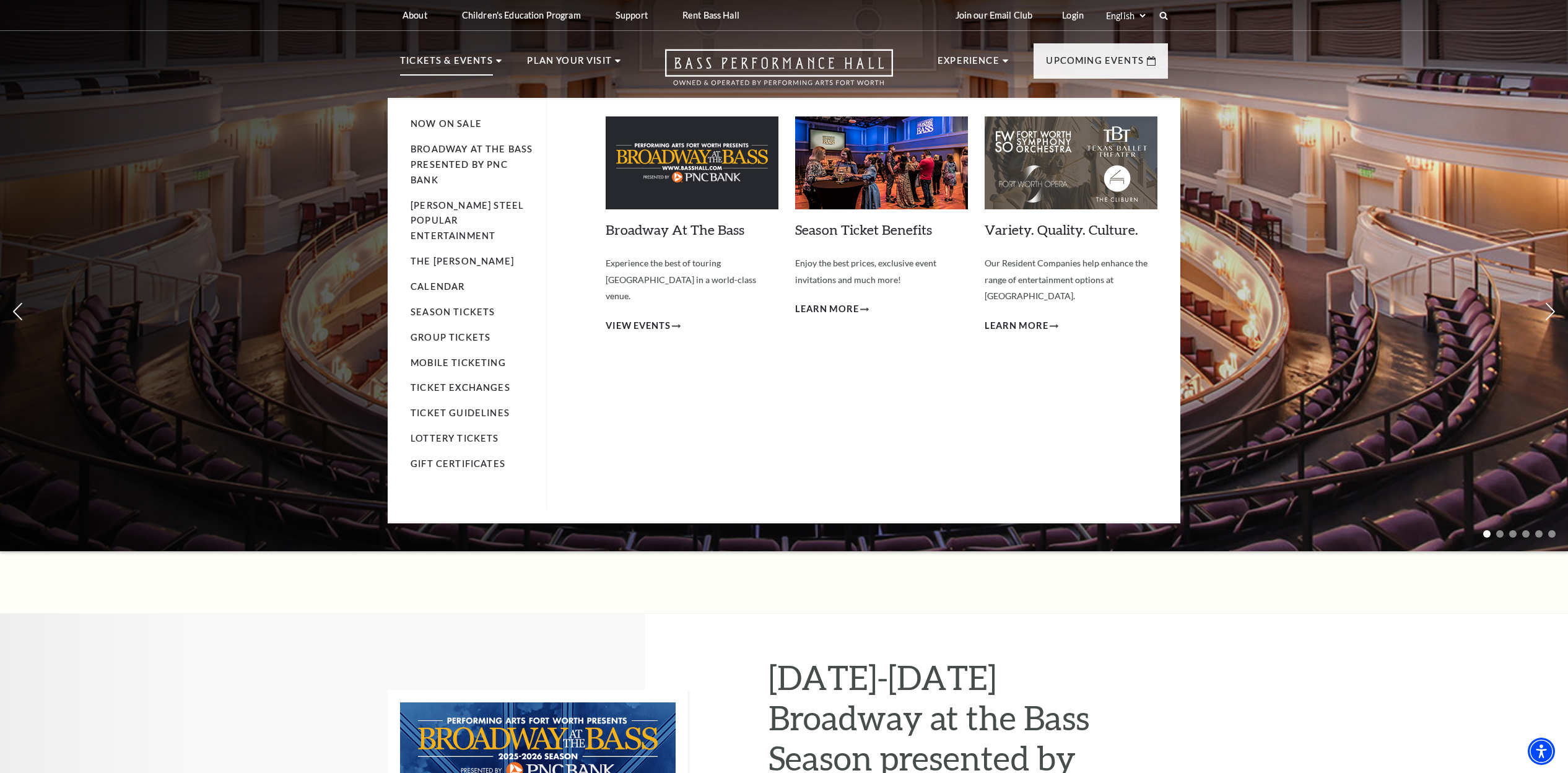
scroll to position [0, 0]
click at [443, 281] on link "Calendar" at bounding box center [437, 286] width 54 height 10
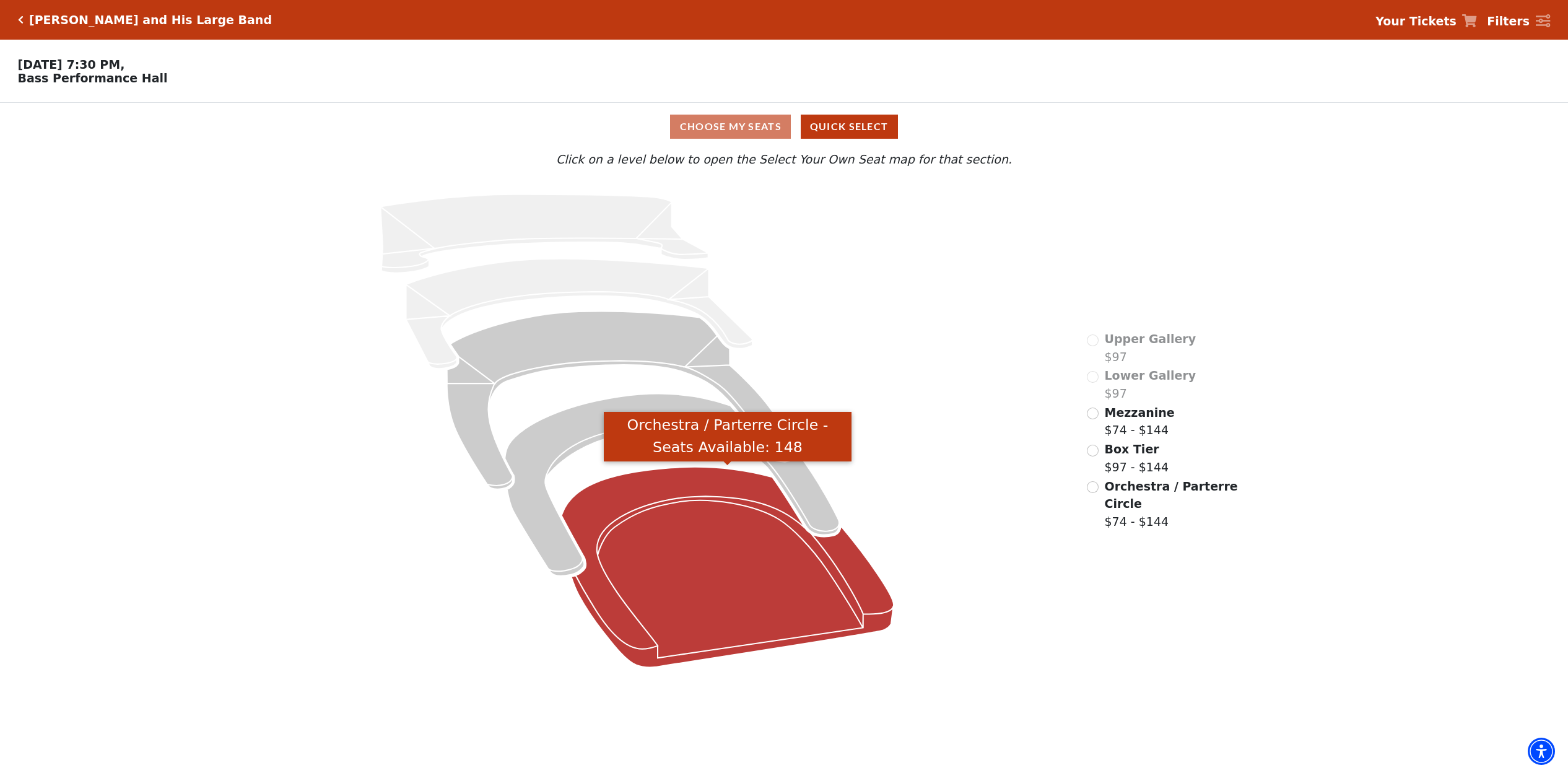
click at [667, 602] on icon "Orchestra / Parterre Circle - Seats Available: 148" at bounding box center [728, 567] width 332 height 201
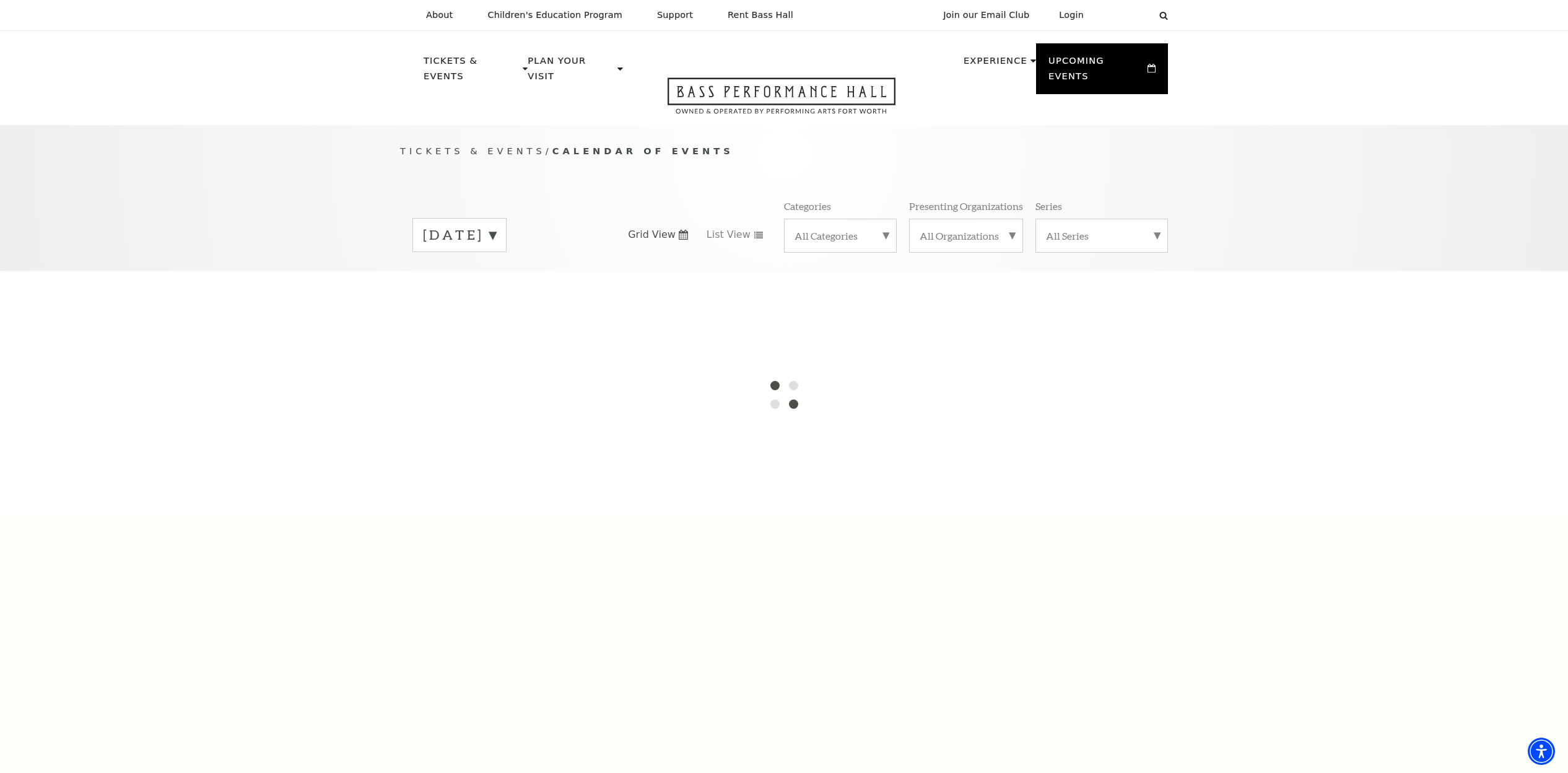
click at [496, 226] on label "[DATE]" at bounding box center [460, 235] width 73 height 20
click at [496, 248] on label "[DATE]" at bounding box center [460, 261] width 73 height 27
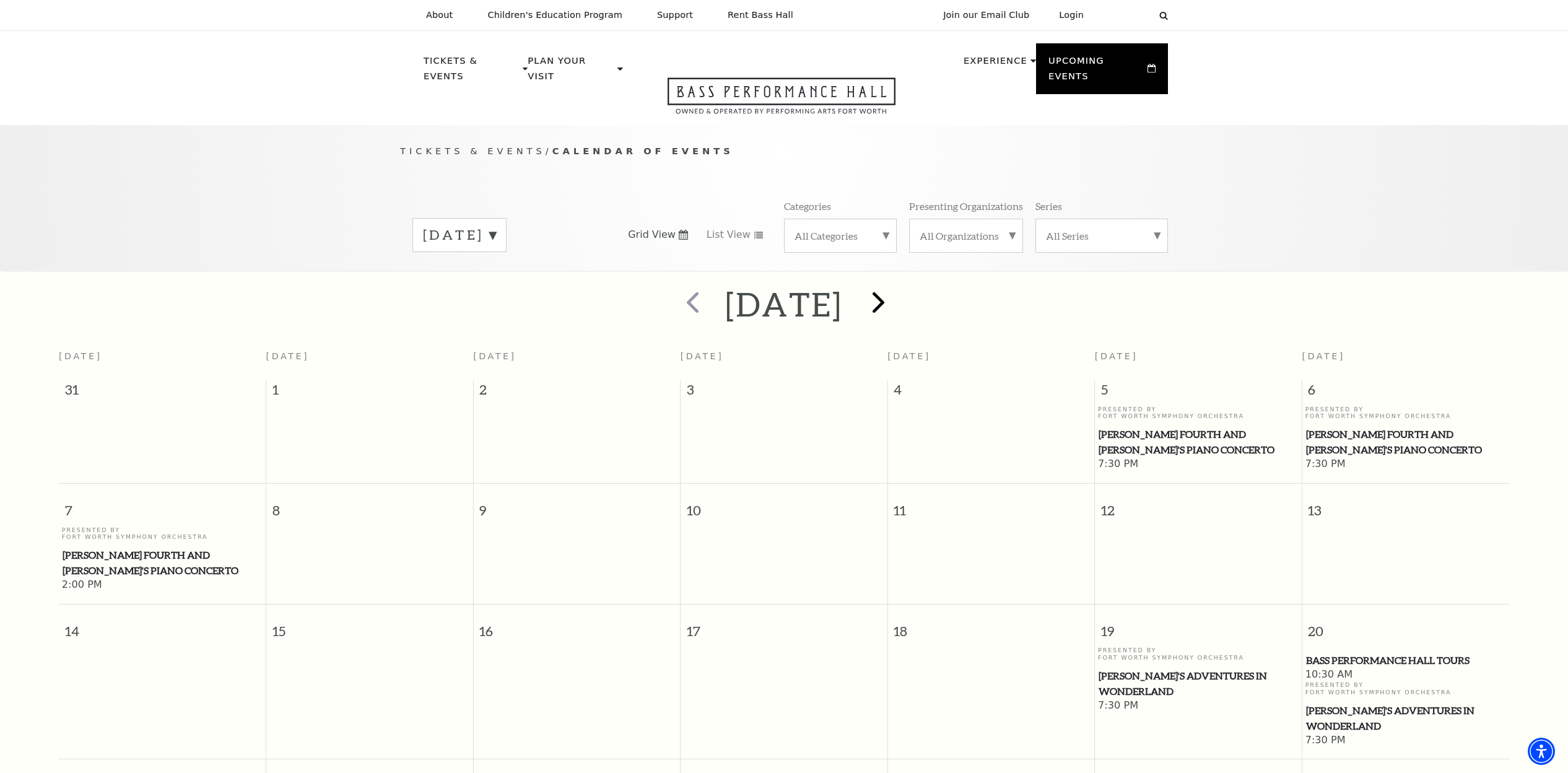
click at [896, 292] on span "next" at bounding box center [878, 301] width 35 height 35
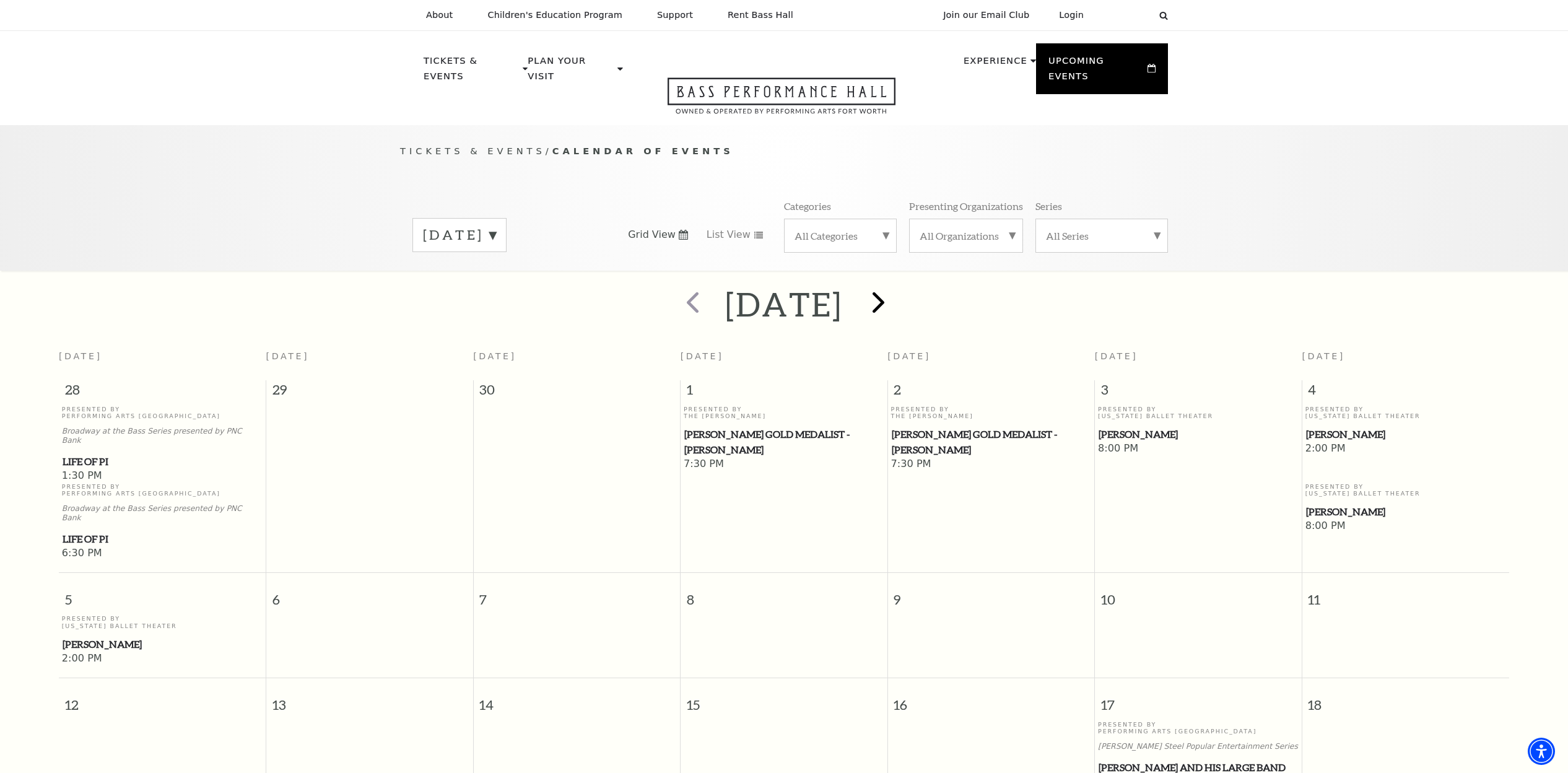
click at [896, 284] on span "next" at bounding box center [878, 301] width 35 height 35
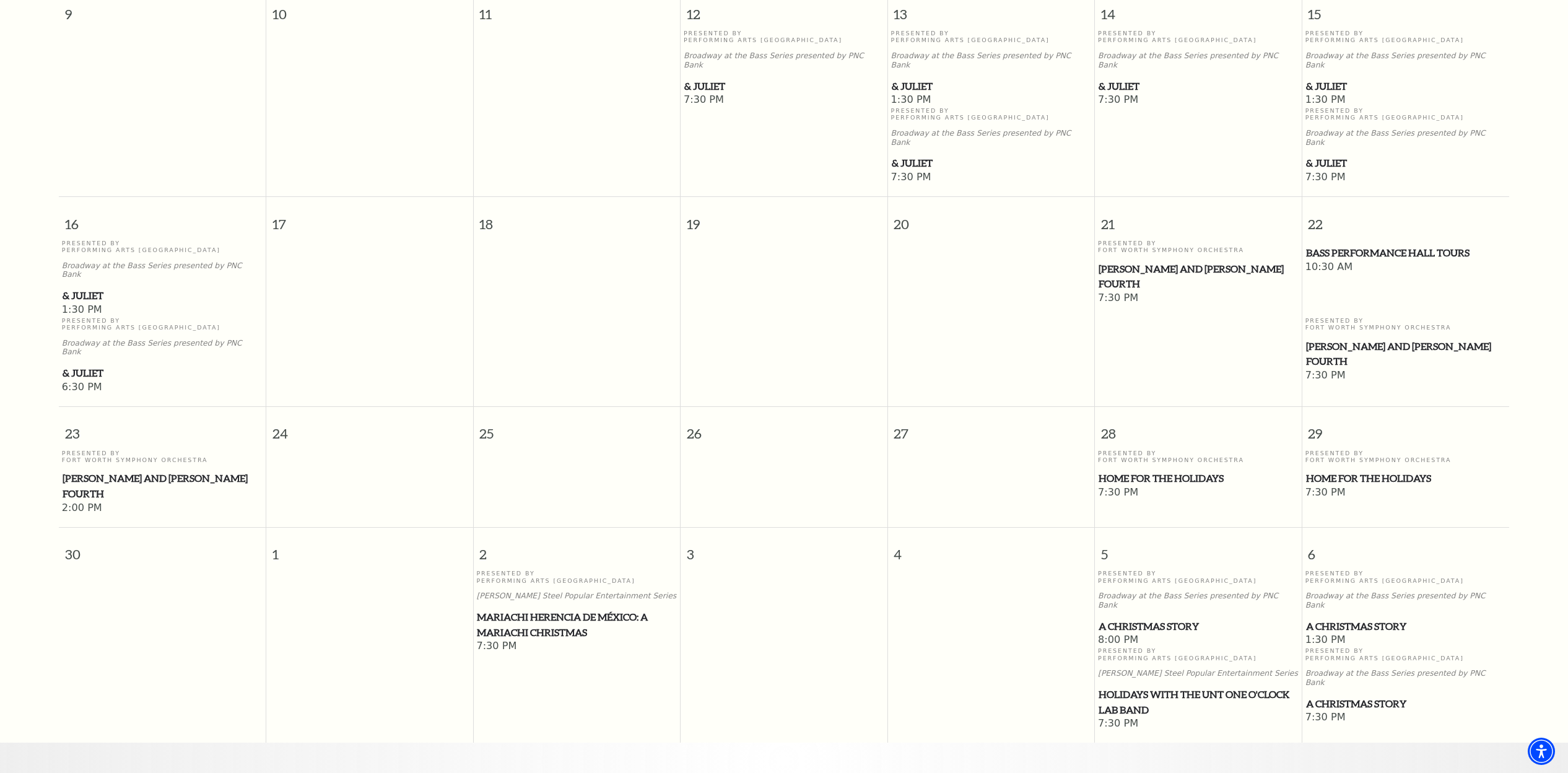
scroll to position [795, 0]
click at [1360, 472] on span "Home for the Holidays" at bounding box center [1406, 479] width 200 height 16
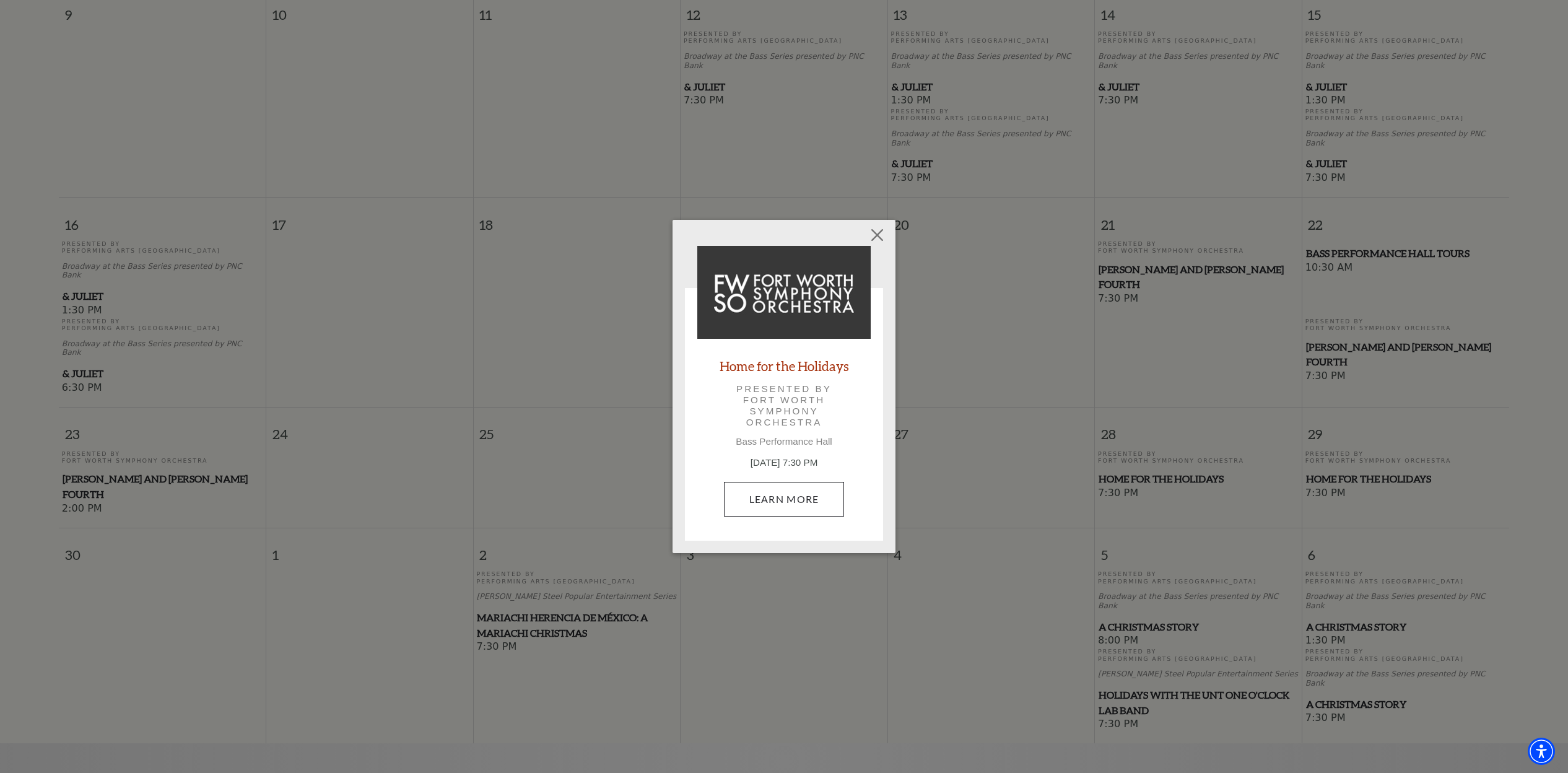
click at [793, 499] on link "Learn More" at bounding box center [784, 499] width 121 height 34
